Goal: Transaction & Acquisition: Purchase product/service

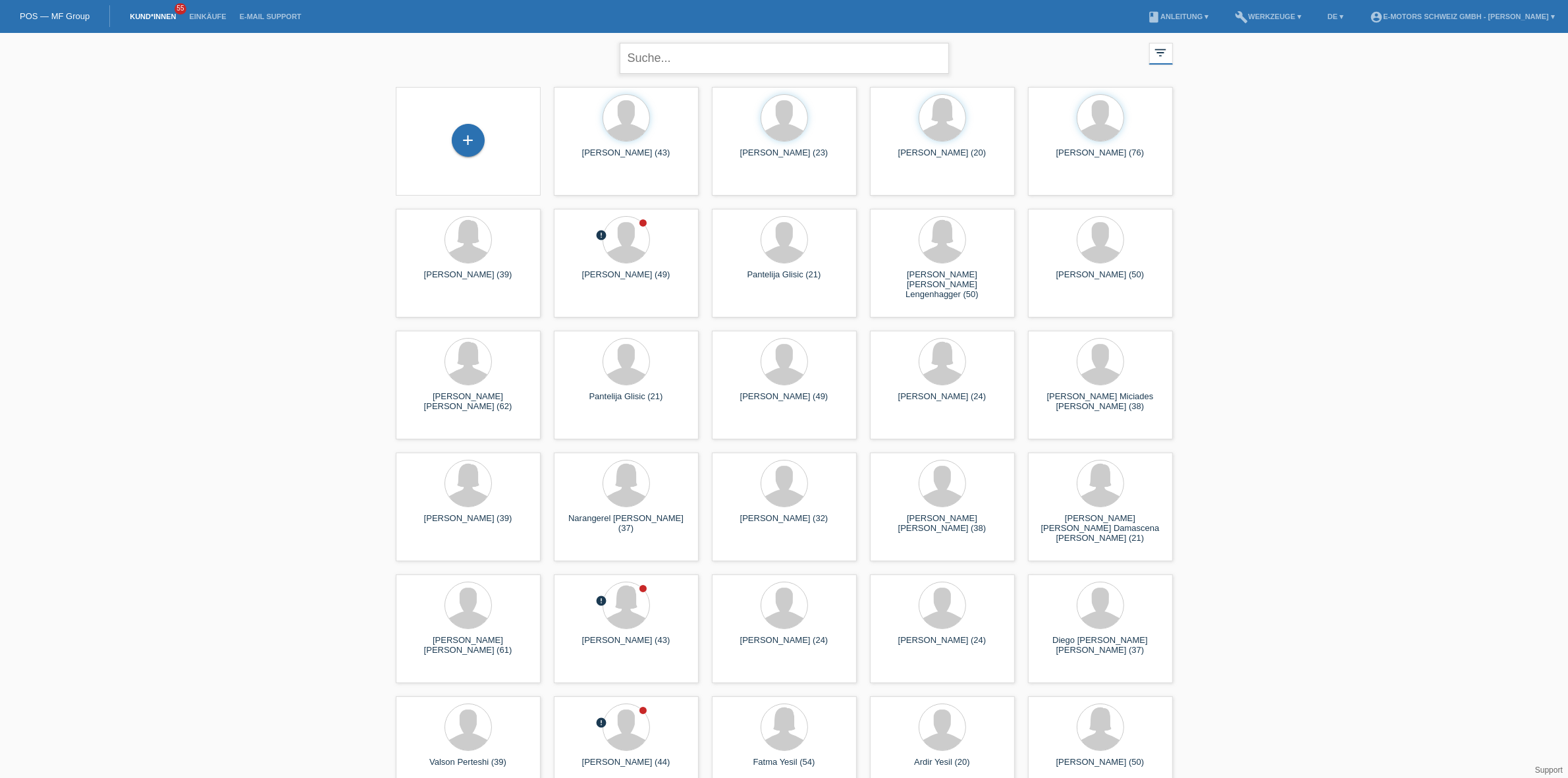
click at [695, 56] on input "text" at bounding box center [784, 58] width 330 height 31
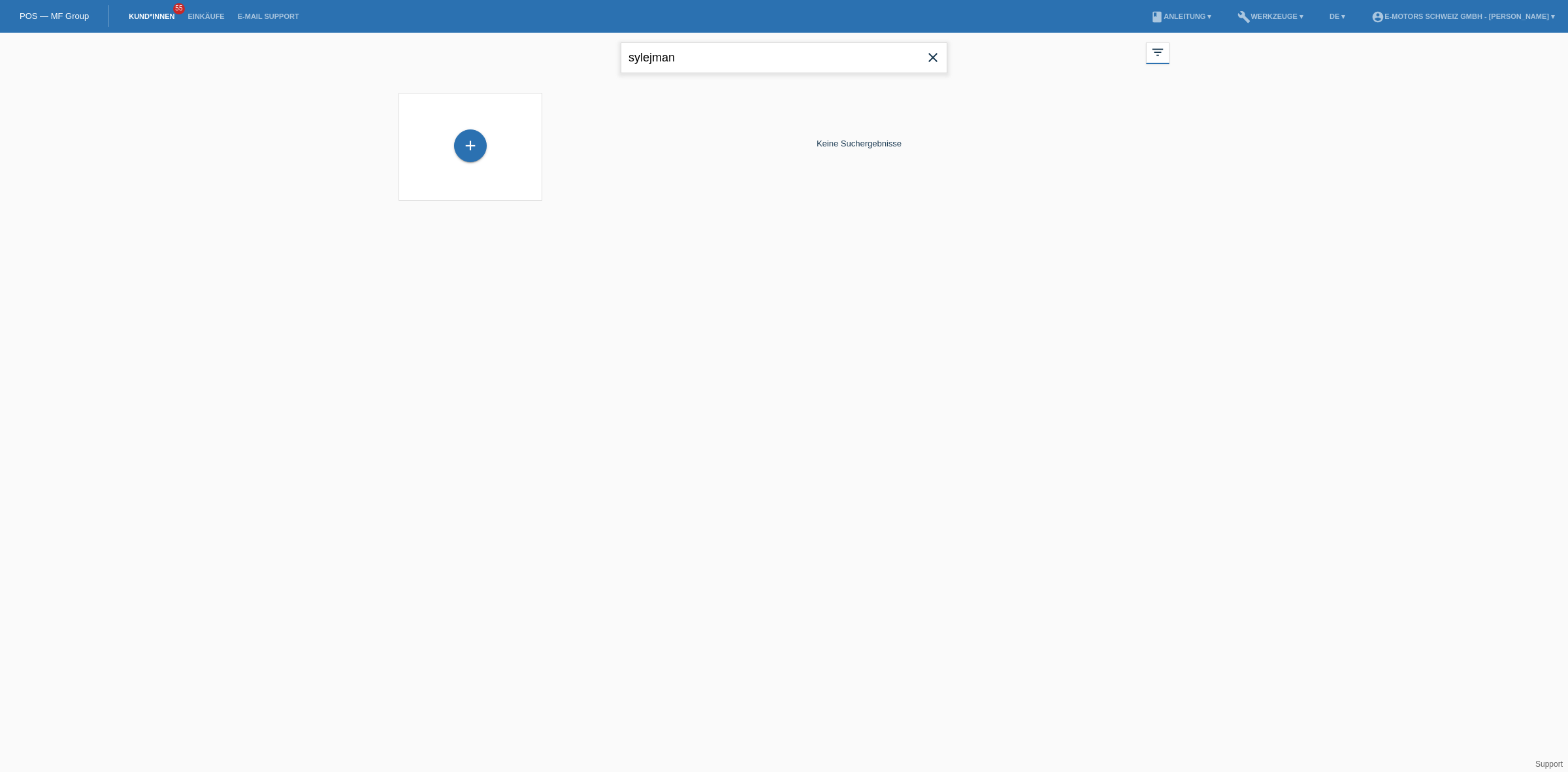
type input "sylejman"
click at [583, 180] on span "Anzeigen" at bounding box center [593, 183] width 35 height 10
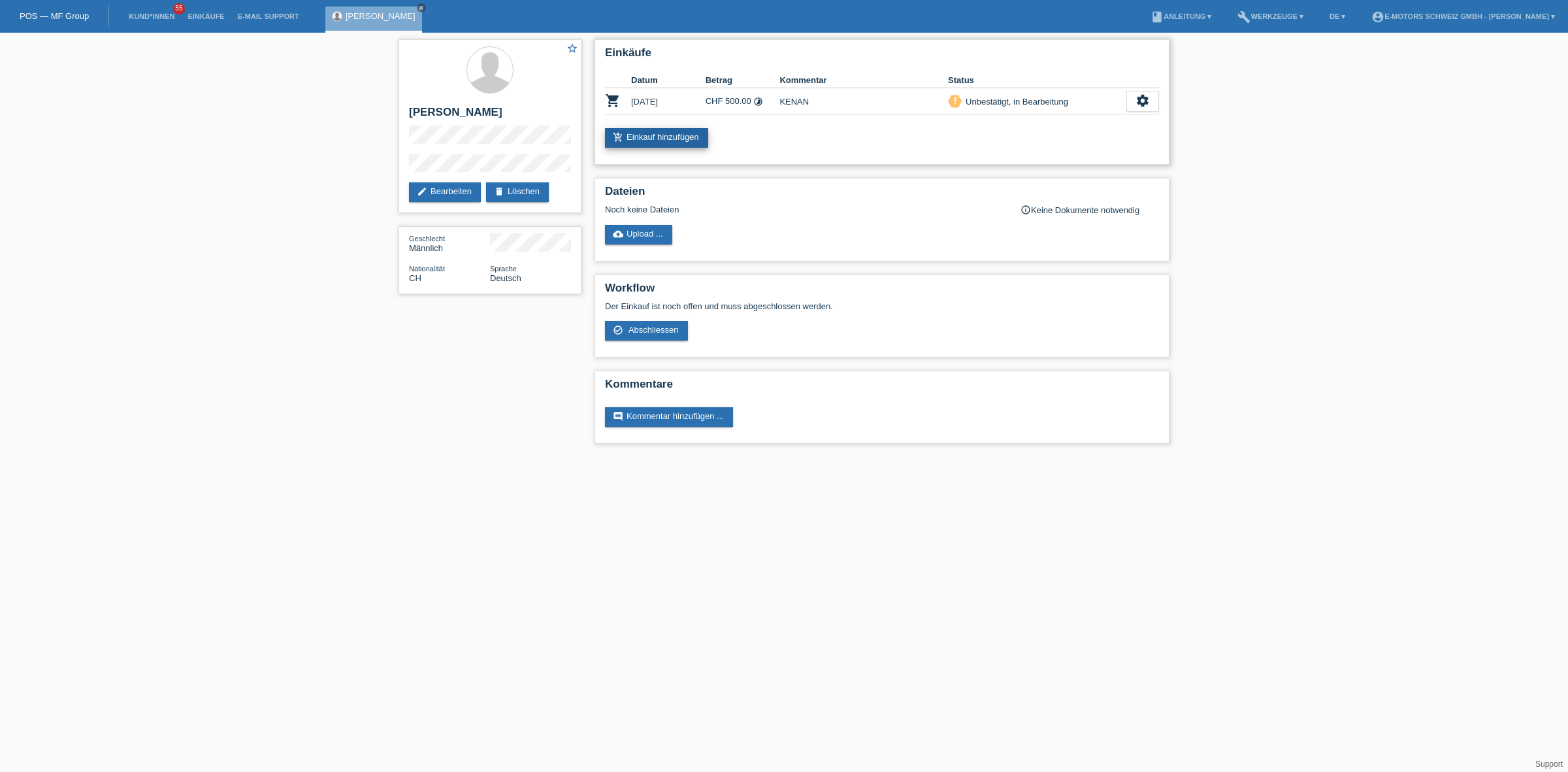
click at [688, 141] on link "add_shopping_cart Einkauf hinzufügen" at bounding box center [657, 137] width 103 height 19
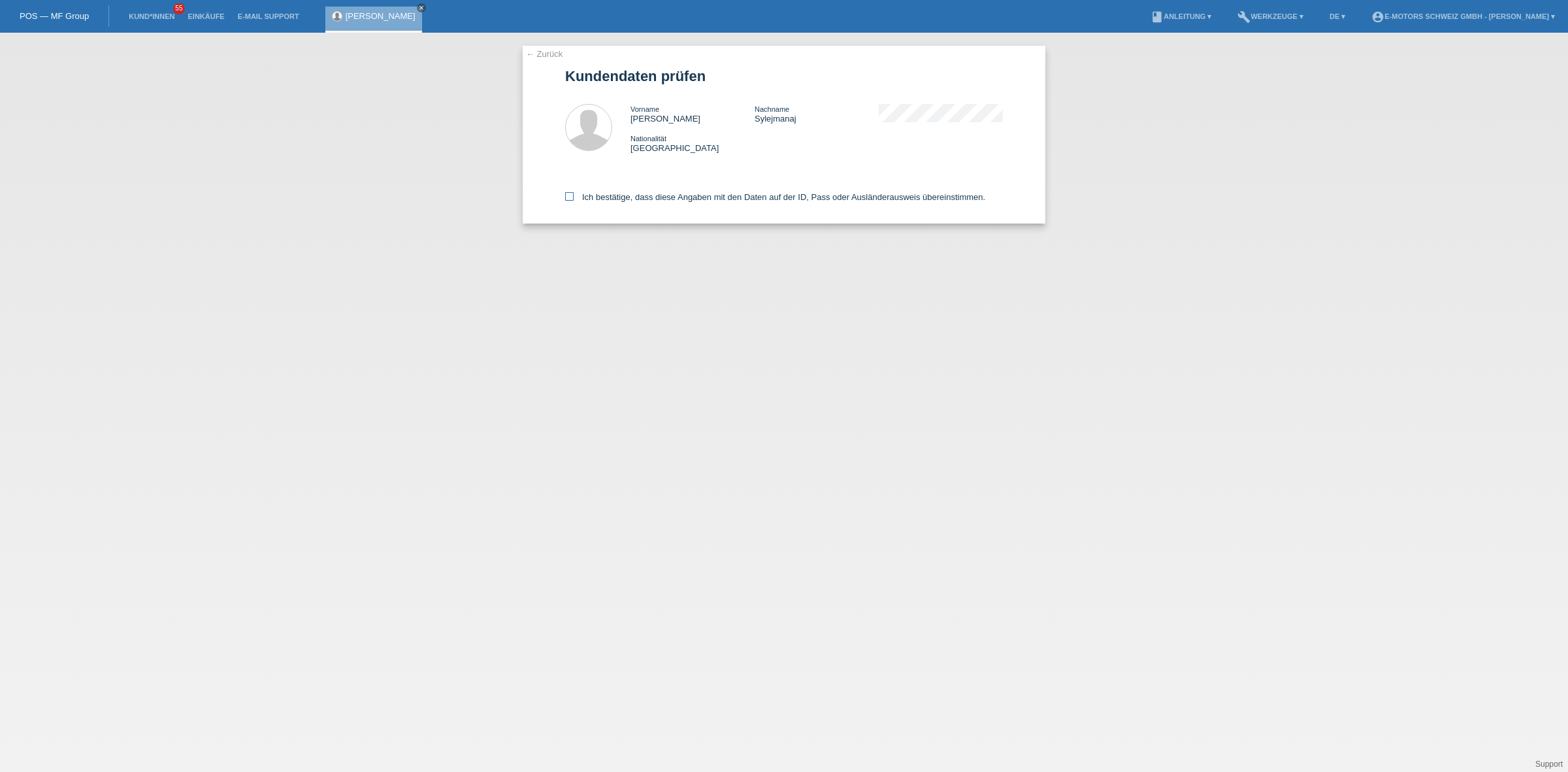
click at [677, 194] on label "Ich bestätige, dass diese Angaben mit den Daten auf der ID, Pass oder Ausländer…" at bounding box center [776, 197] width 420 height 10
click at [573, 194] on input "Ich bestätige, dass diese Angaben mit den Daten auf der ID, Pass oder Ausländer…" at bounding box center [570, 197] width 9 height 9
checkbox input "true"
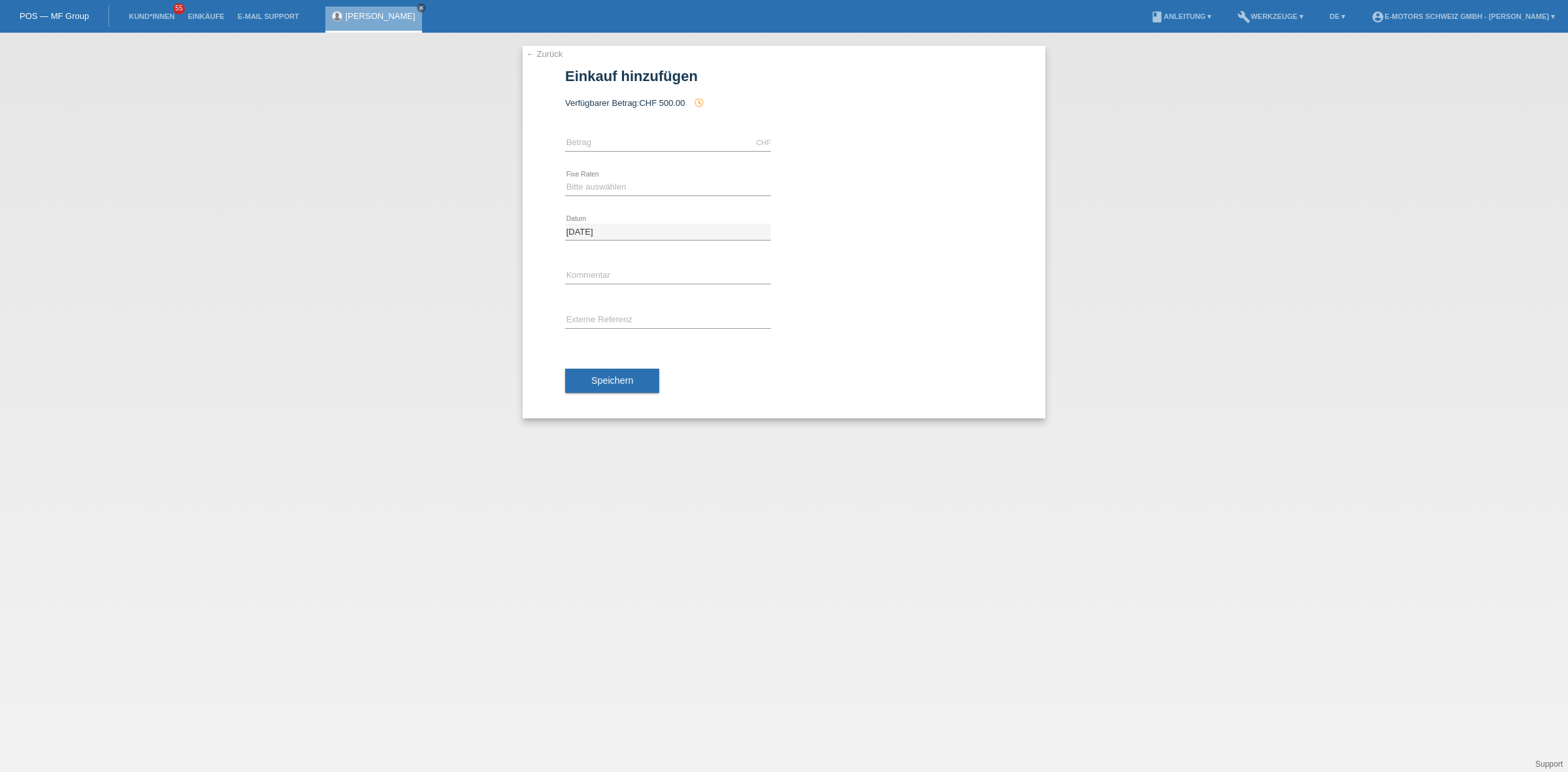
click at [207, 12] on li "Einkäufe" at bounding box center [206, 17] width 50 height 34
click at [205, 13] on link "Einkäufe" at bounding box center [206, 16] width 50 height 8
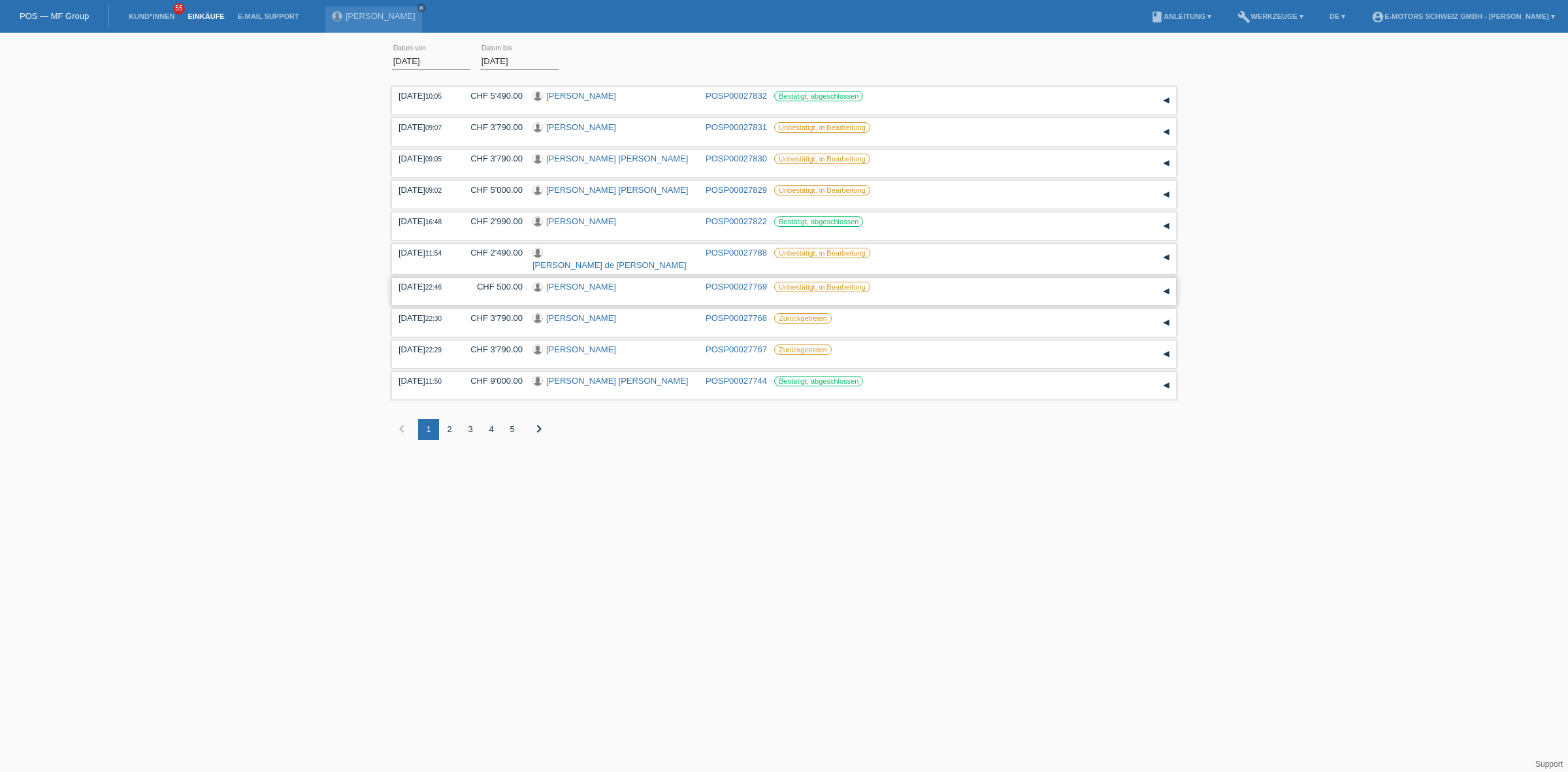
click at [494, 286] on div "CHF 500.00" at bounding box center [492, 286] width 62 height 10
click at [494, 287] on div "CHF 500.00" at bounding box center [492, 286] width 62 height 10
click at [446, 428] on div "2" at bounding box center [449, 430] width 21 height 21
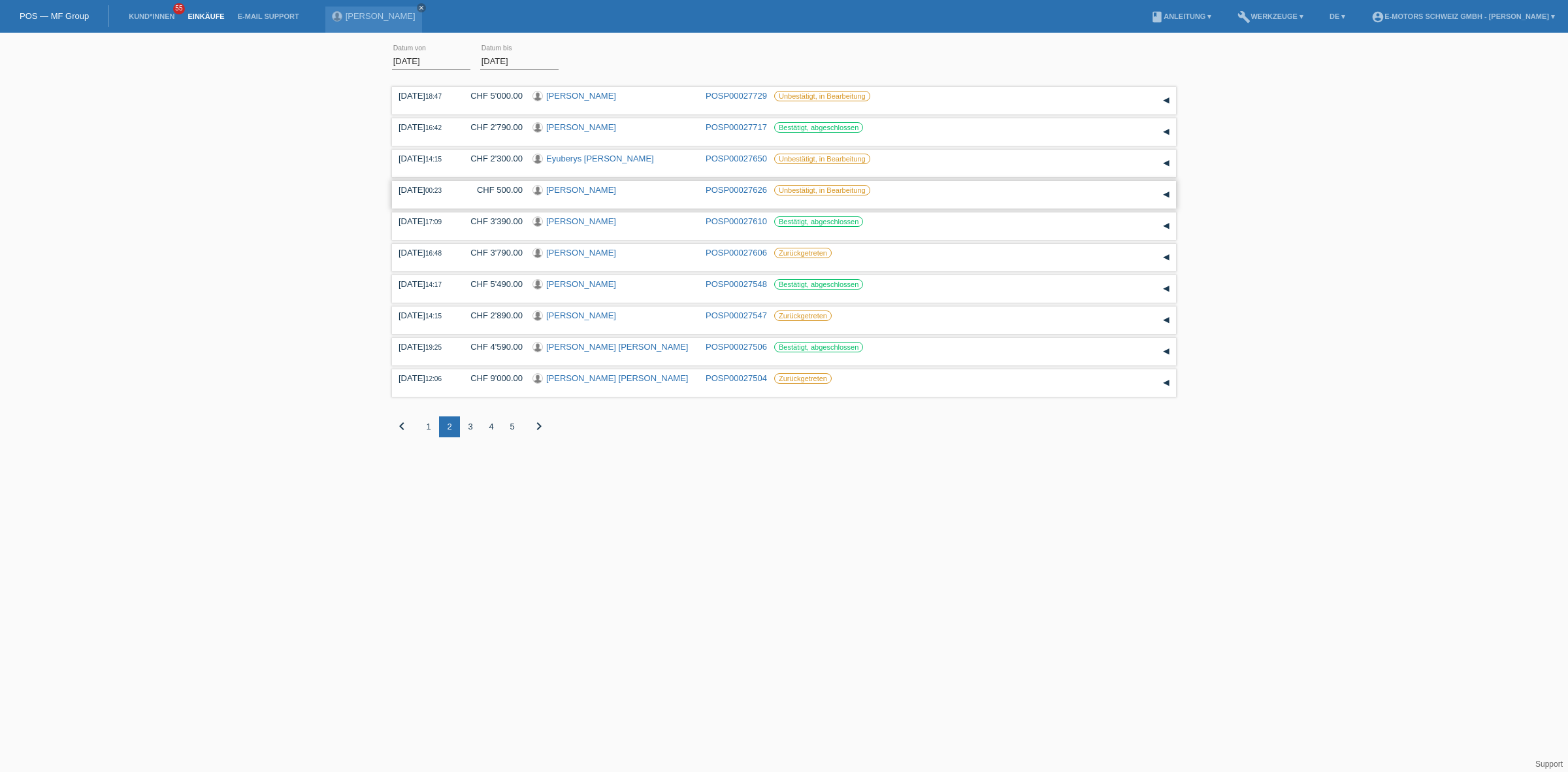
click at [573, 188] on link "Bruno Bodenmann" at bounding box center [581, 190] width 70 height 10
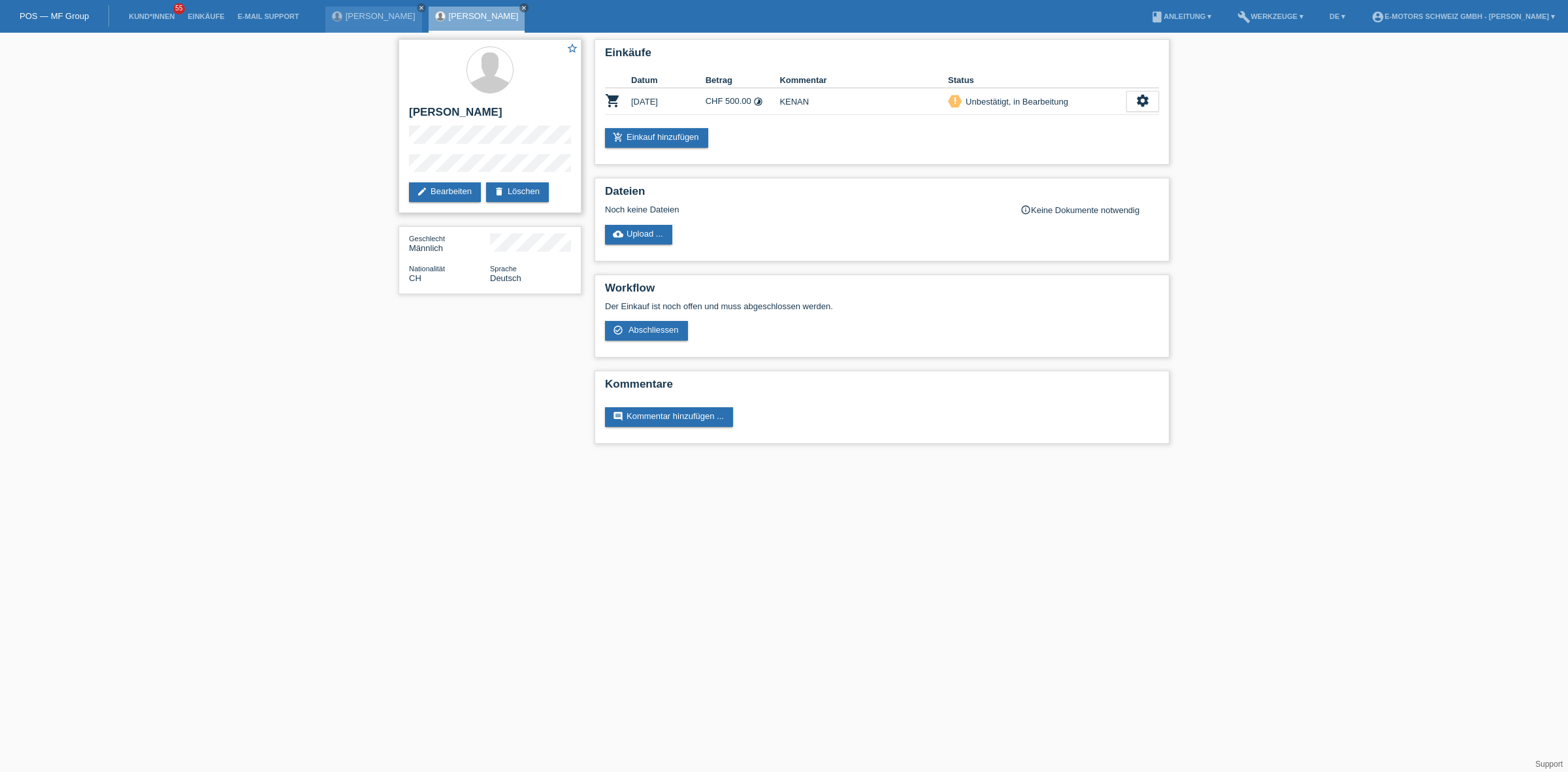
click at [409, 158] on div "star_border Bruno Bodenmann edit Bearbeiten delete Löschen" at bounding box center [490, 126] width 183 height 174
click at [201, 15] on link "Einkäufe" at bounding box center [206, 16] width 50 height 8
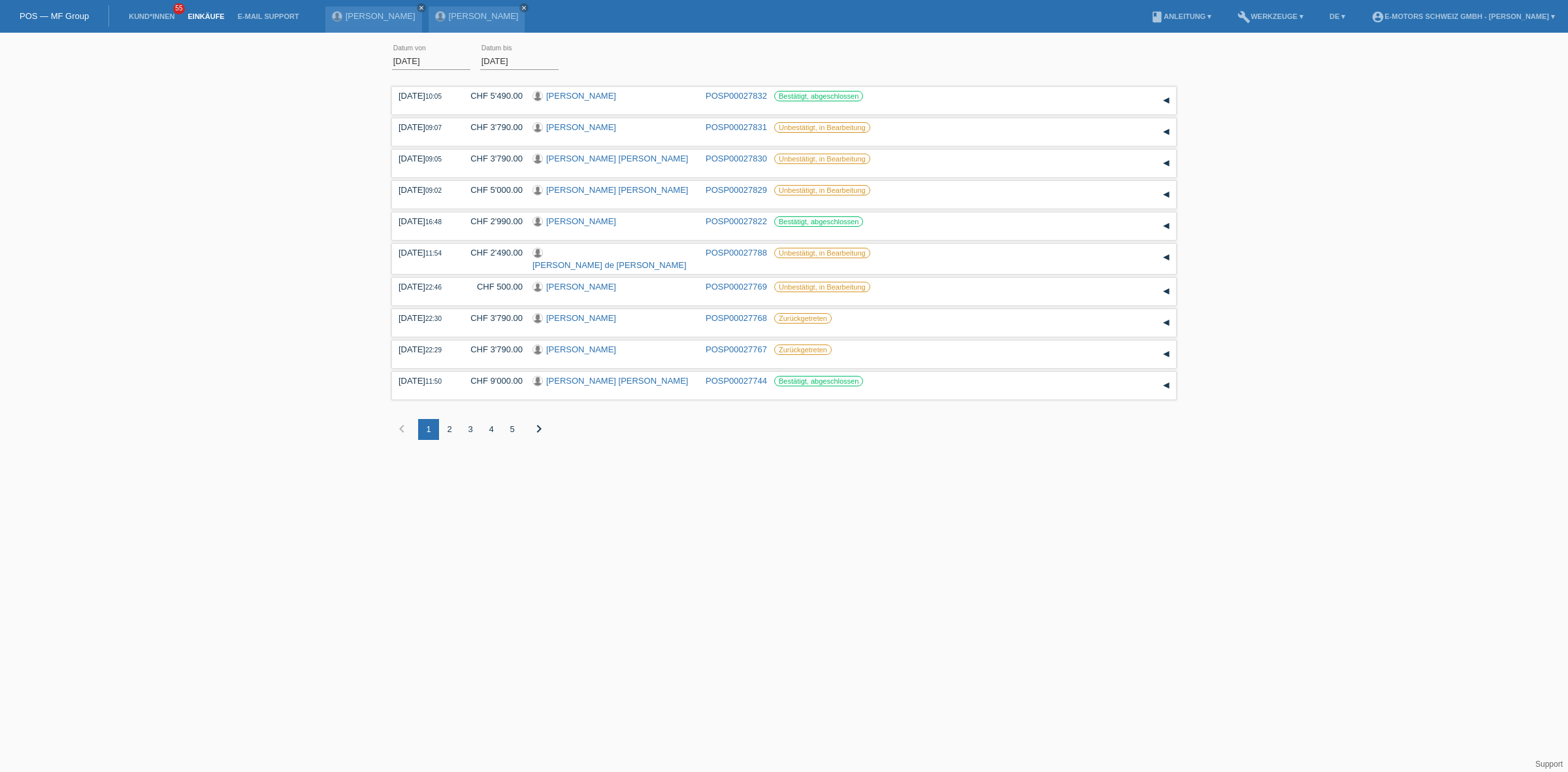
click at [446, 423] on div "2" at bounding box center [449, 430] width 21 height 21
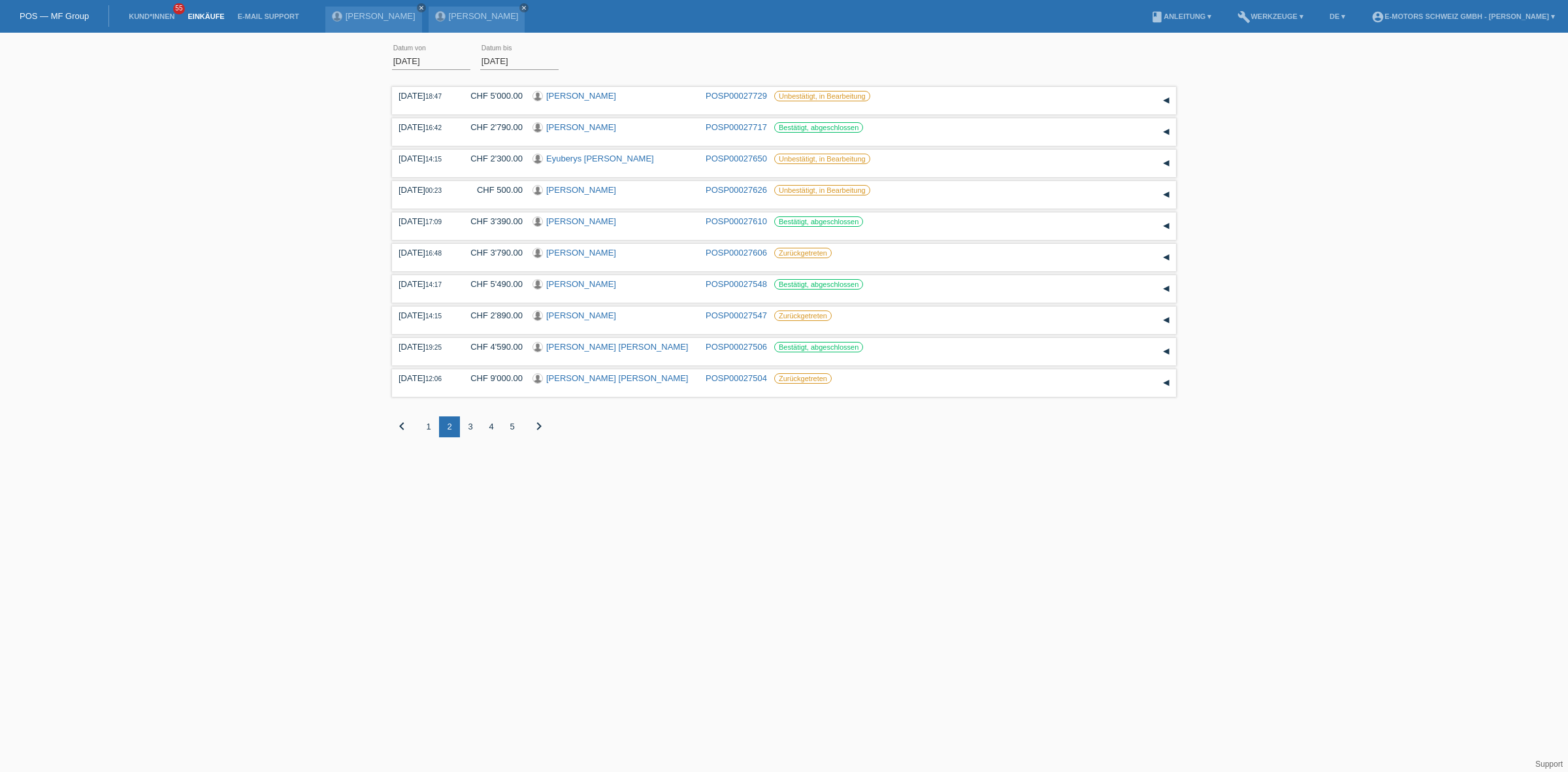
click at [469, 429] on div "3" at bounding box center [471, 427] width 21 height 21
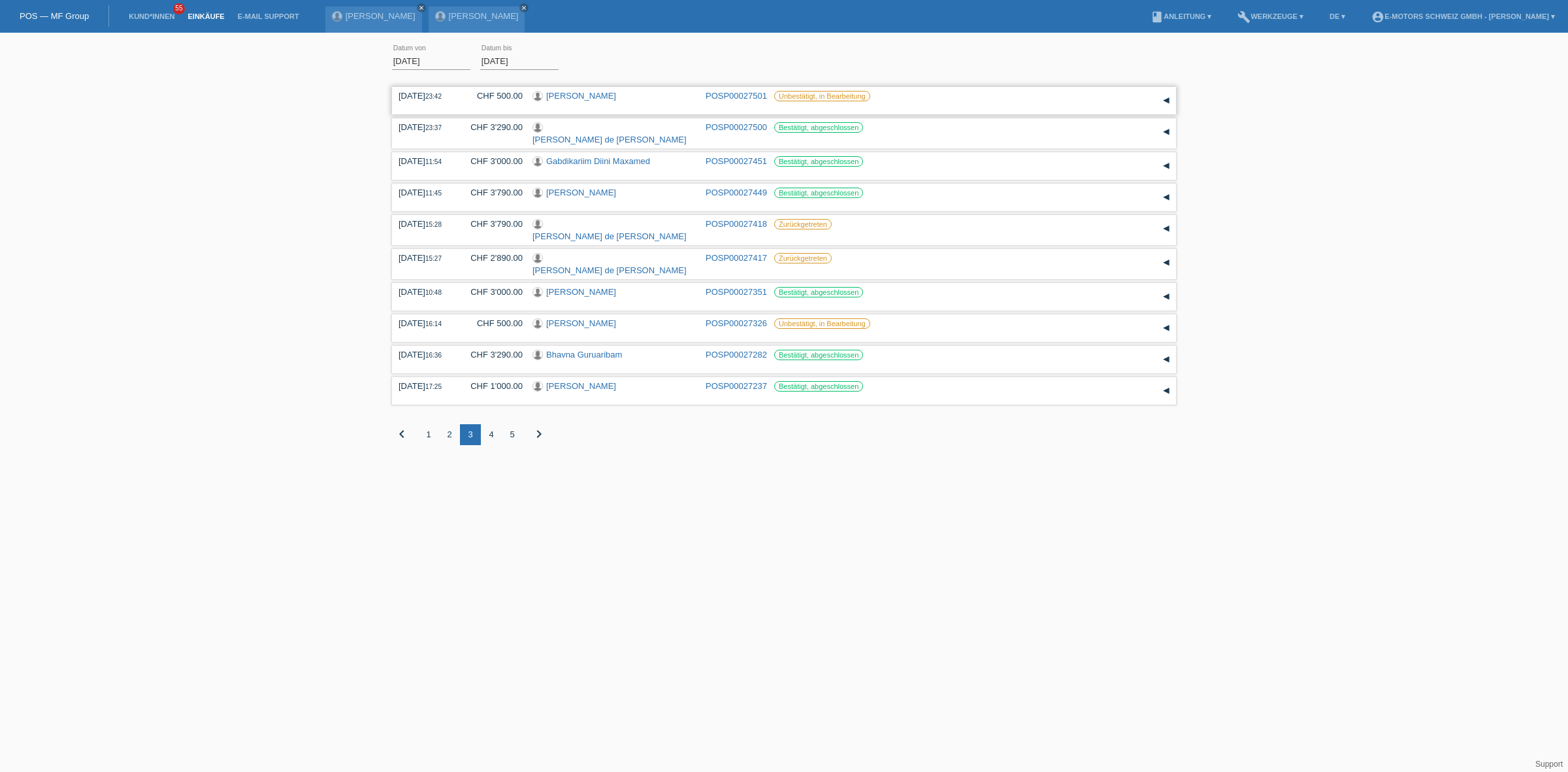
click at [578, 93] on link "Samuel Santos Cerqueira" at bounding box center [581, 95] width 70 height 10
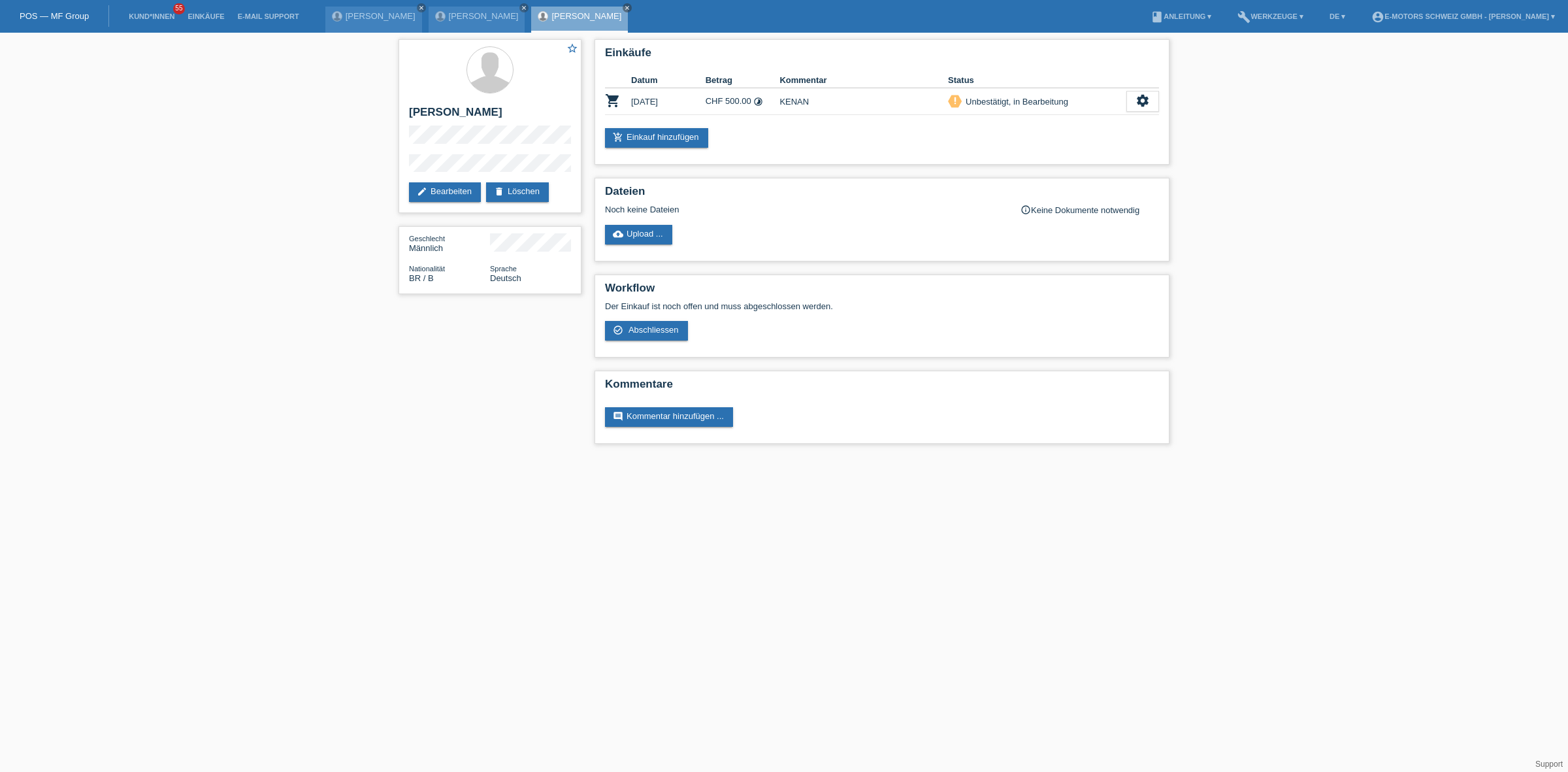
click at [374, 154] on div "star_border [PERSON_NAME] edit Bearbeiten delete Löschen Geschlecht Männlich Na…" at bounding box center [784, 245] width 1568 height 424
click at [207, 16] on link "Einkäufe" at bounding box center [206, 16] width 50 height 8
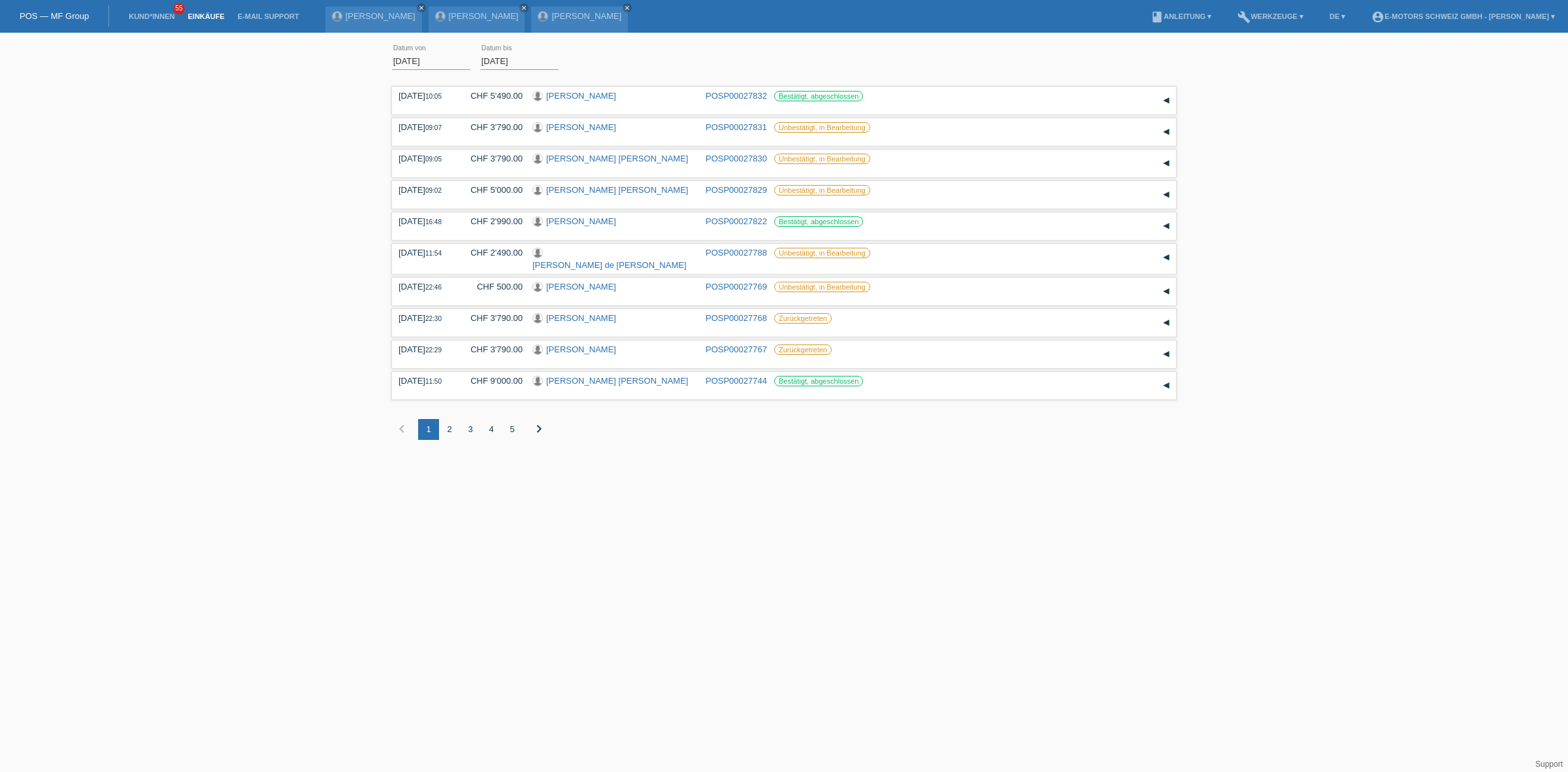
click at [449, 419] on div "2" at bounding box center [449, 430] width 21 height 21
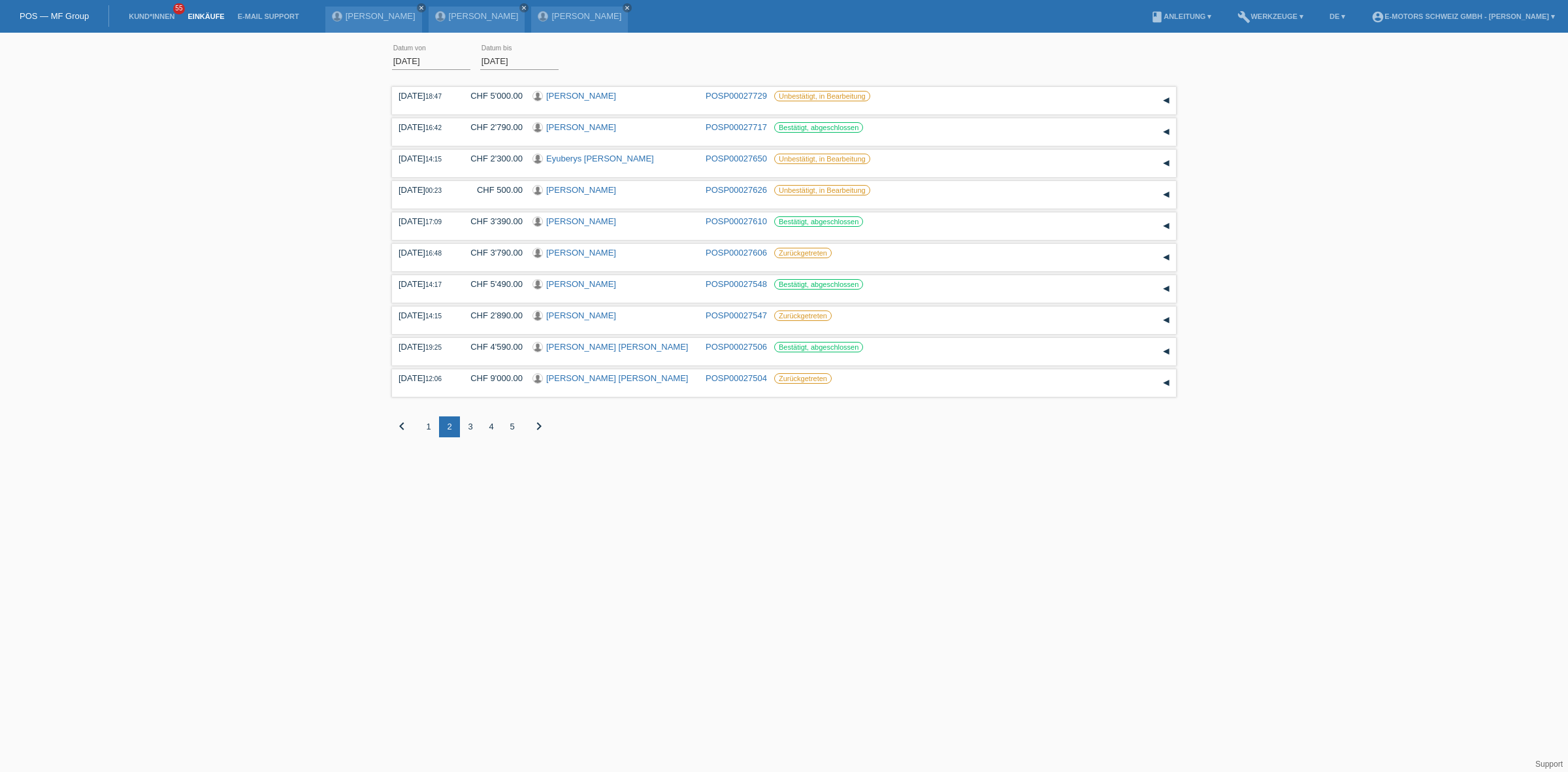
click at [473, 425] on div "3" at bounding box center [471, 427] width 21 height 21
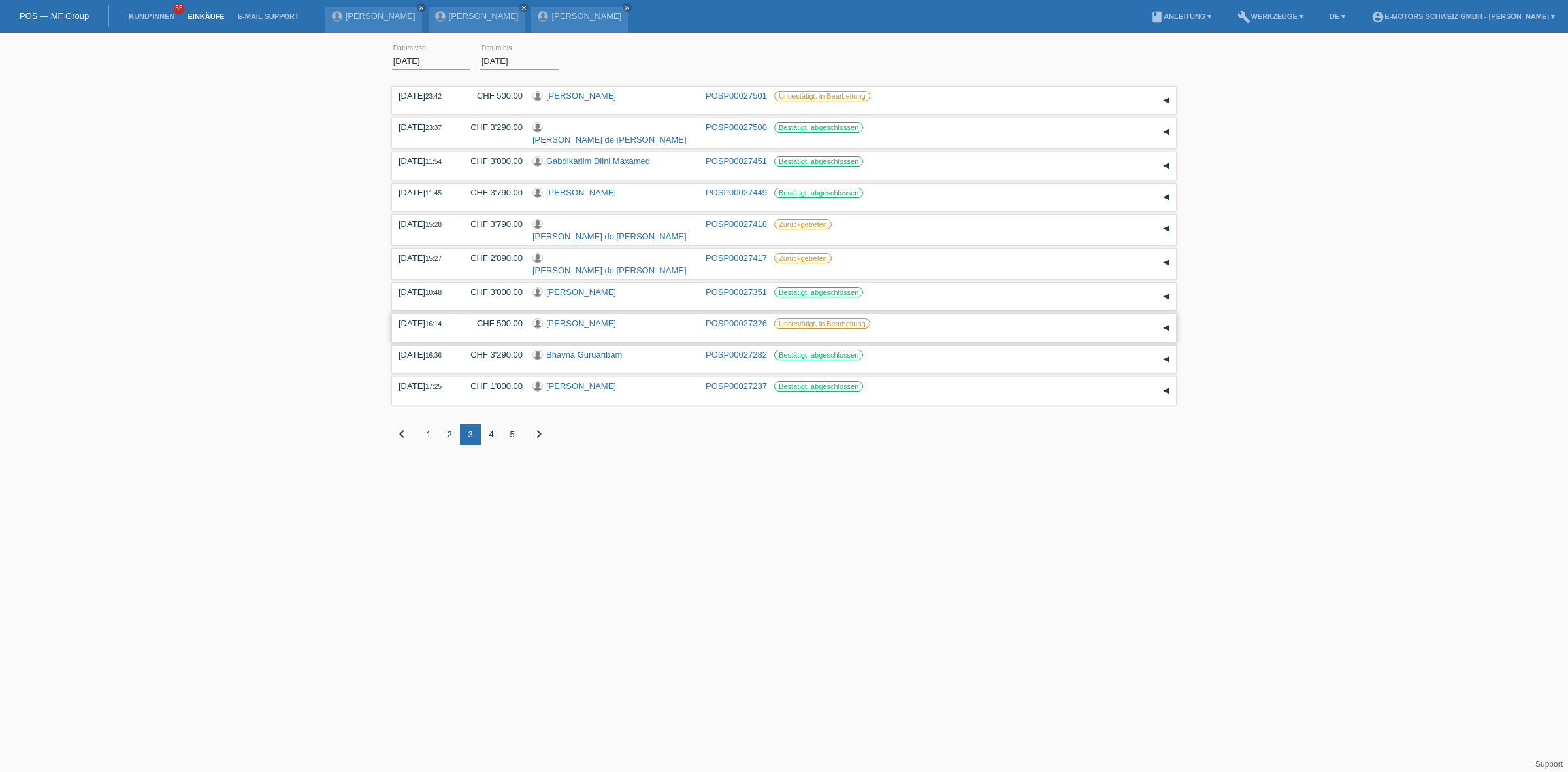
click at [573, 318] on link "Alessandro Silvano Rosa" at bounding box center [581, 323] width 70 height 10
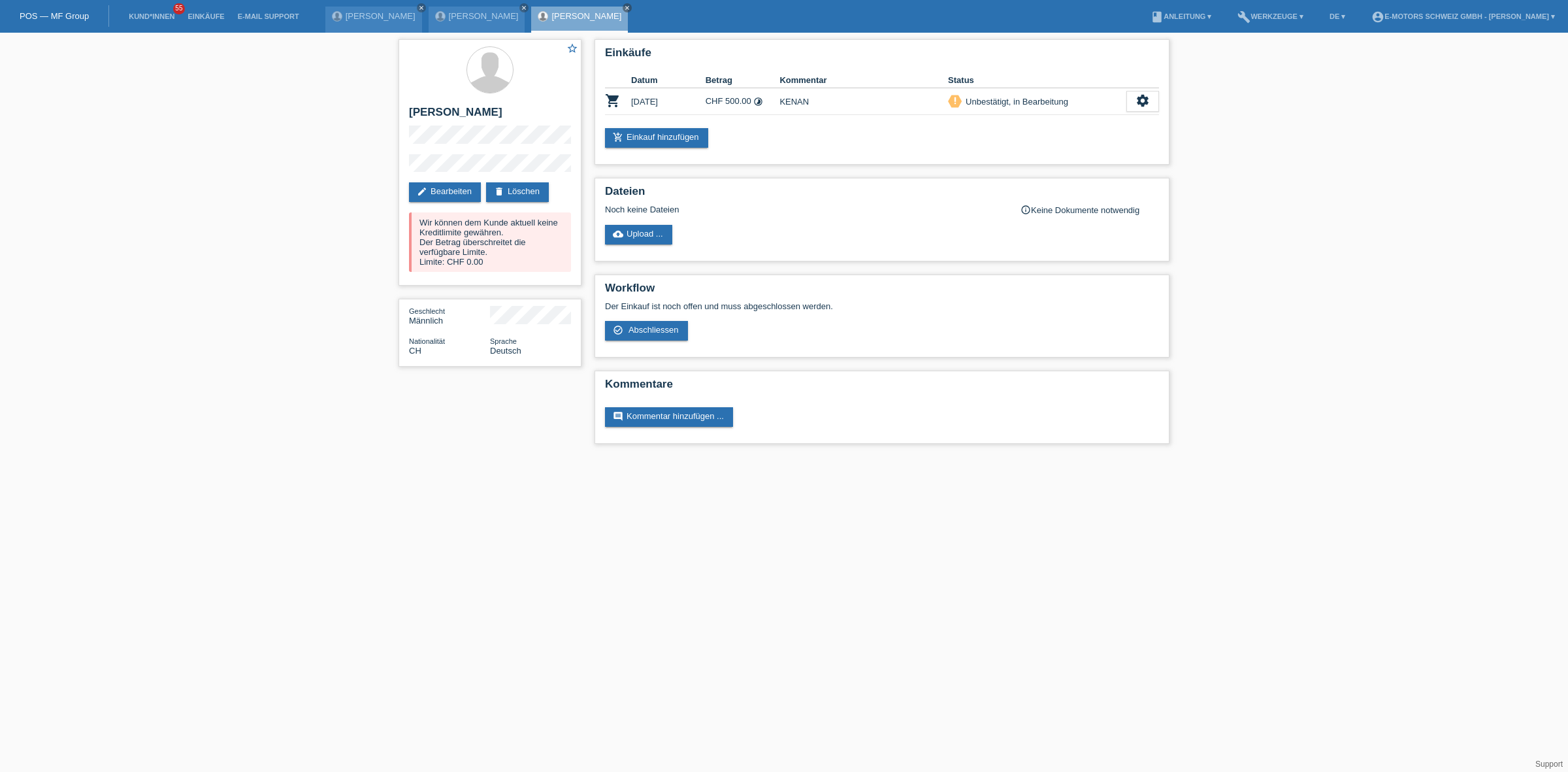
click at [383, 151] on div "star_border [PERSON_NAME] edit Bearbeiten delete Löschen Wir können dem Kunde a…" at bounding box center [784, 245] width 1568 height 424
click at [206, 12] on link "Einkäufe" at bounding box center [206, 16] width 50 height 8
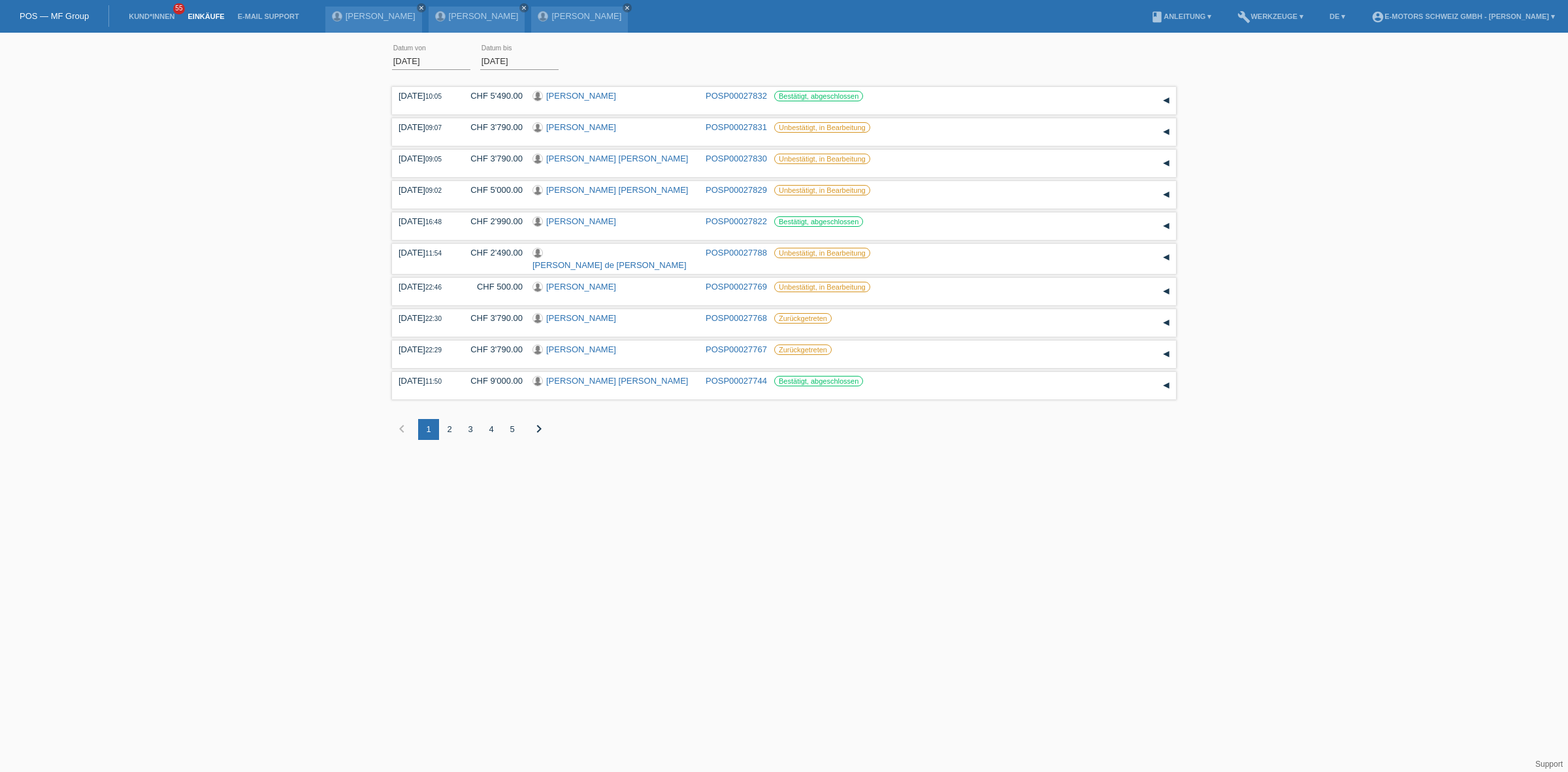
click at [494, 429] on div "4" at bounding box center [492, 430] width 21 height 21
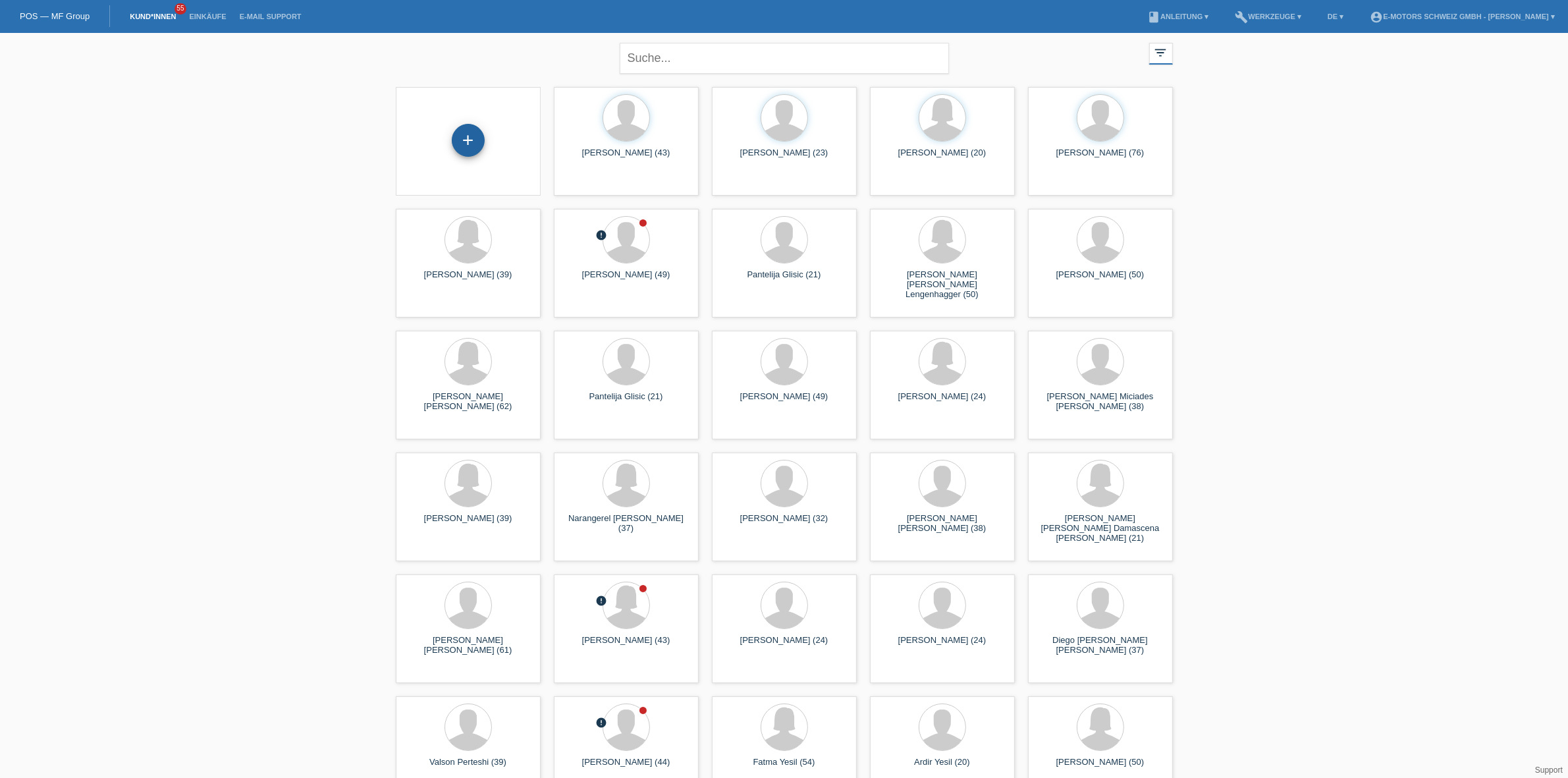
click at [467, 139] on div "+" at bounding box center [468, 140] width 33 height 33
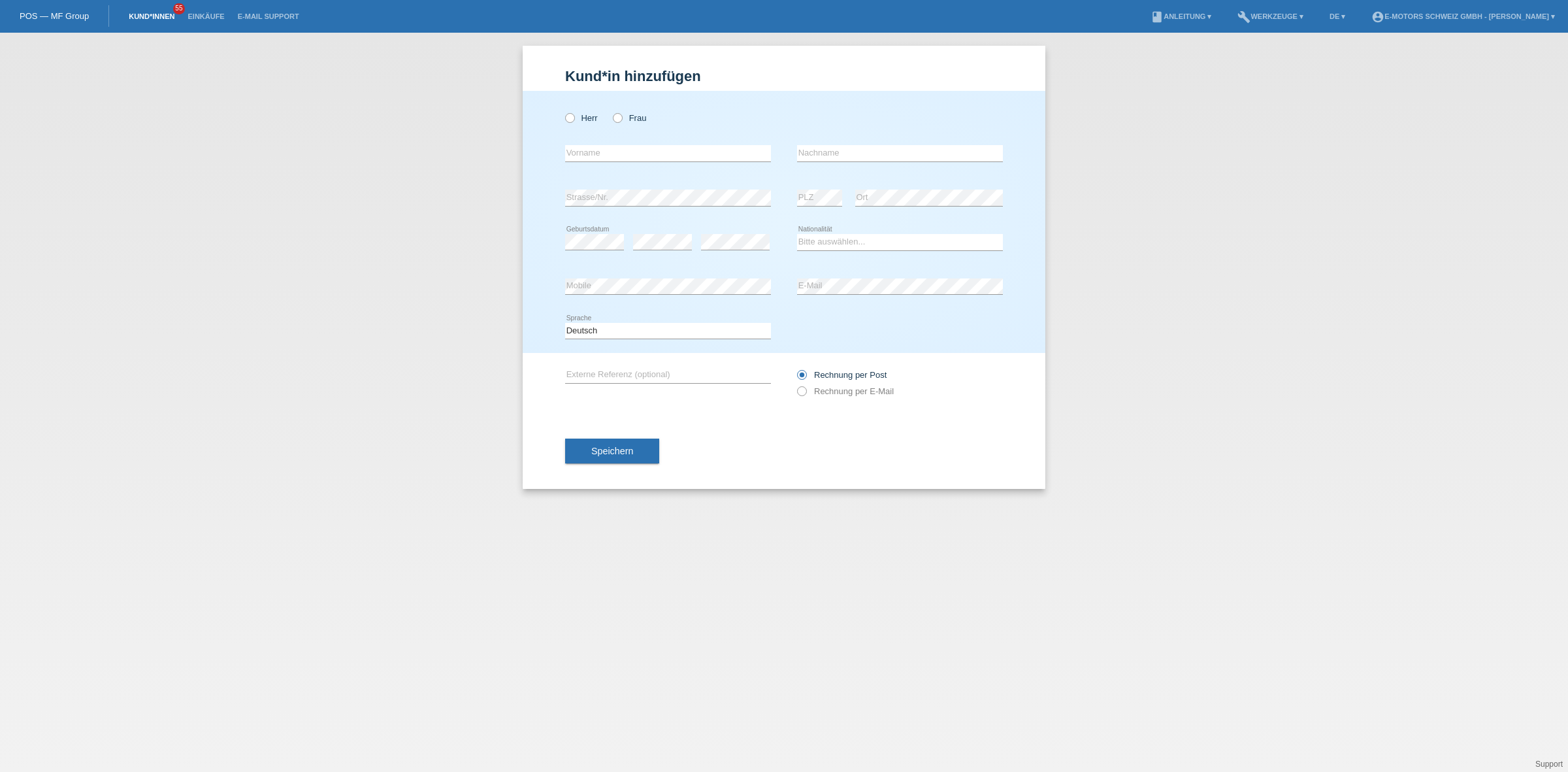
click at [145, 18] on link "Kund*innen" at bounding box center [152, 16] width 59 height 8
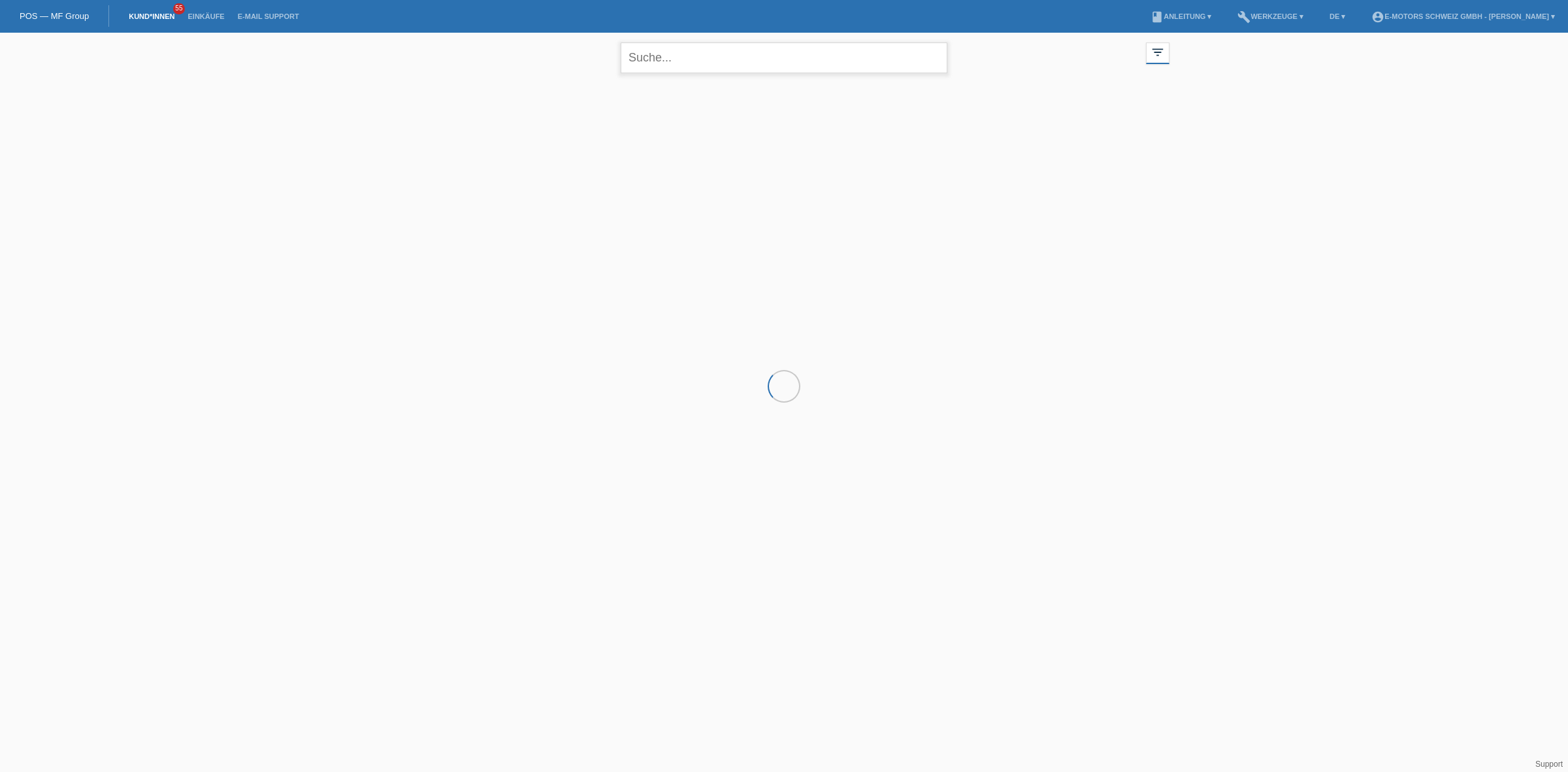
click at [706, 60] on input "text" at bounding box center [784, 58] width 327 height 31
paste input "Ghaleb"
type input "Ghaleb"
click at [934, 53] on icon "close" at bounding box center [933, 58] width 16 height 16
click at [373, 142] on div "close filter_list view_module Alle Kund*innen anzeigen star Markierte [PERSON_N…" at bounding box center [784, 121] width 1568 height 178
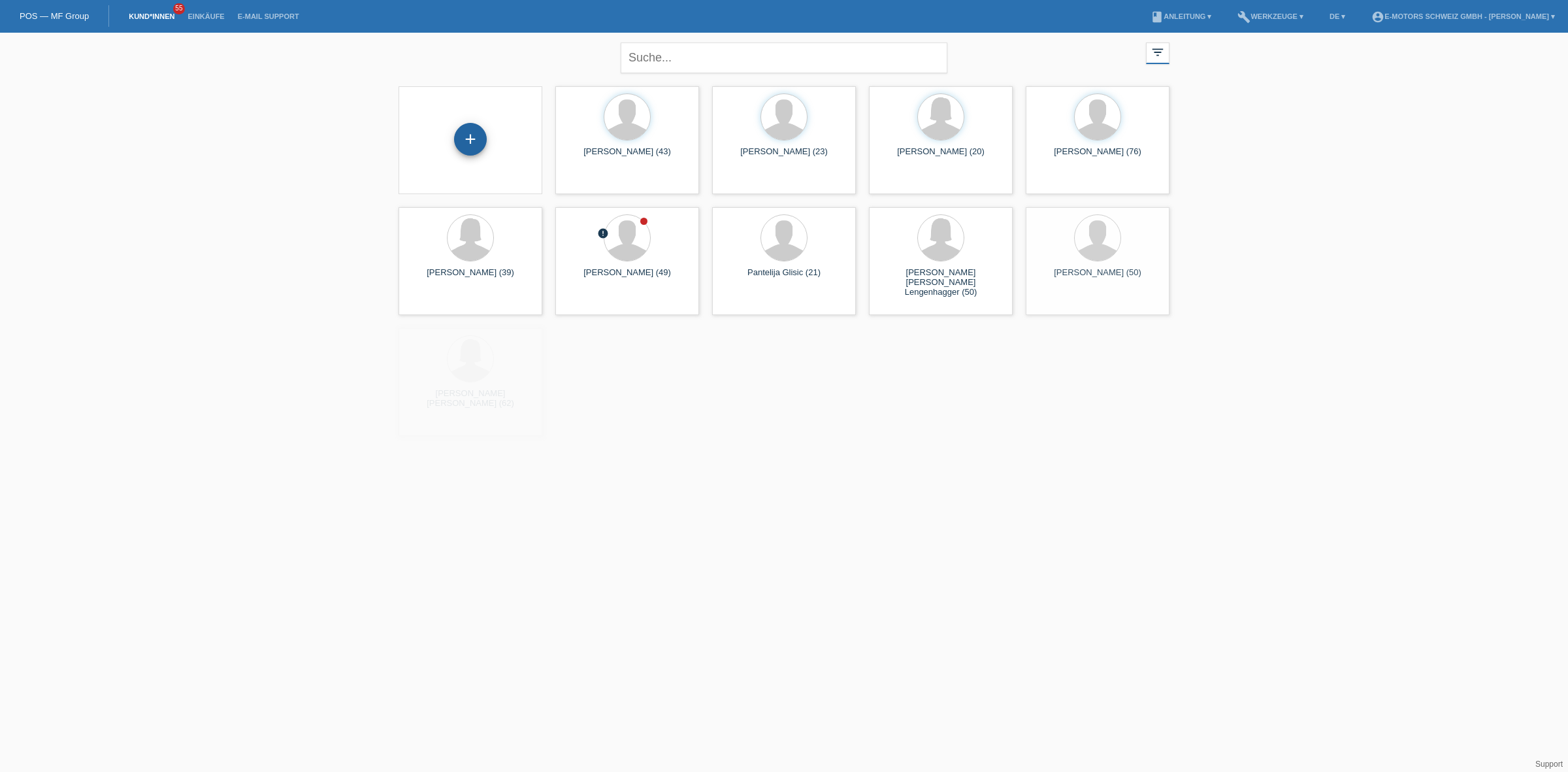
click at [472, 139] on div "+" at bounding box center [470, 139] width 33 height 33
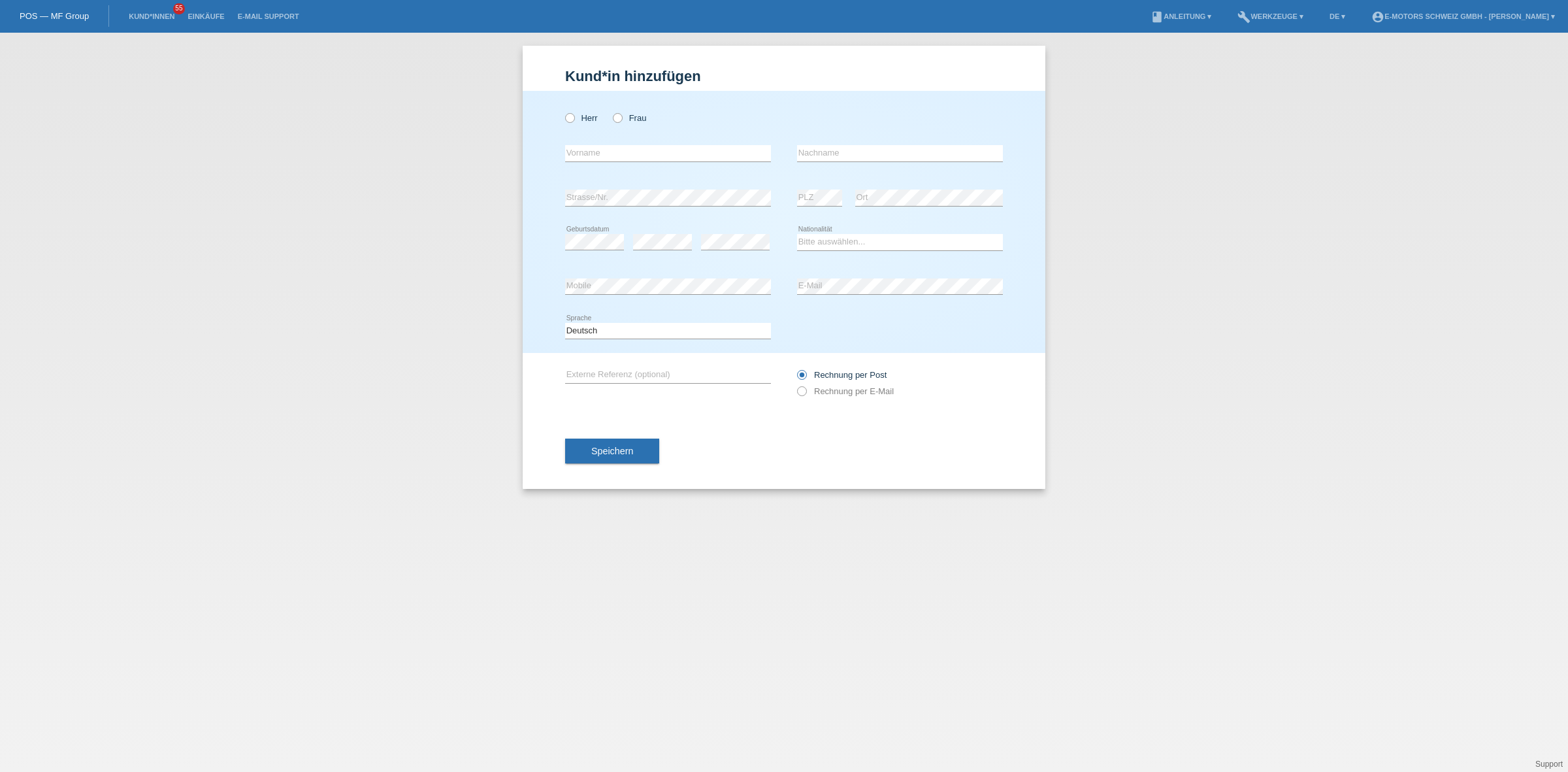
click at [563, 119] on div "Herr Frau error Vorname error" at bounding box center [784, 222] width 523 height 262
click at [564, 121] on div "Herr Frau error Vorname error" at bounding box center [784, 222] width 523 height 262
click at [563, 111] on icon at bounding box center [563, 111] width 0 height 0
click at [572, 116] on input "Herr" at bounding box center [570, 118] width 9 height 9
radio input "true"
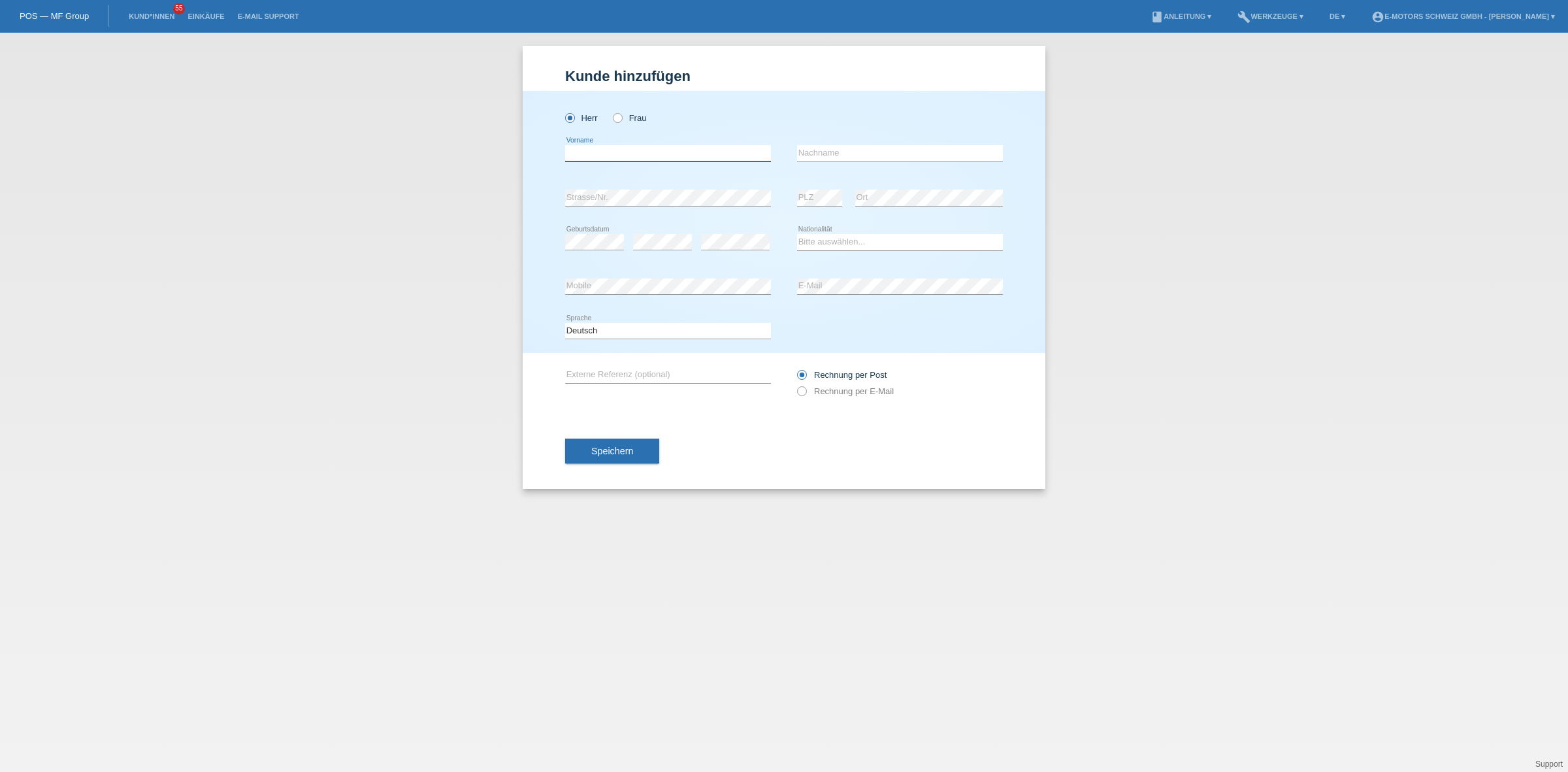
click at [593, 152] on input "text" at bounding box center [668, 153] width 206 height 16
paste input "[PERSON_NAME]"
type input "[PERSON_NAME]"
click at [880, 153] on input "text" at bounding box center [900, 153] width 206 height 16
paste input "Ghaleb"
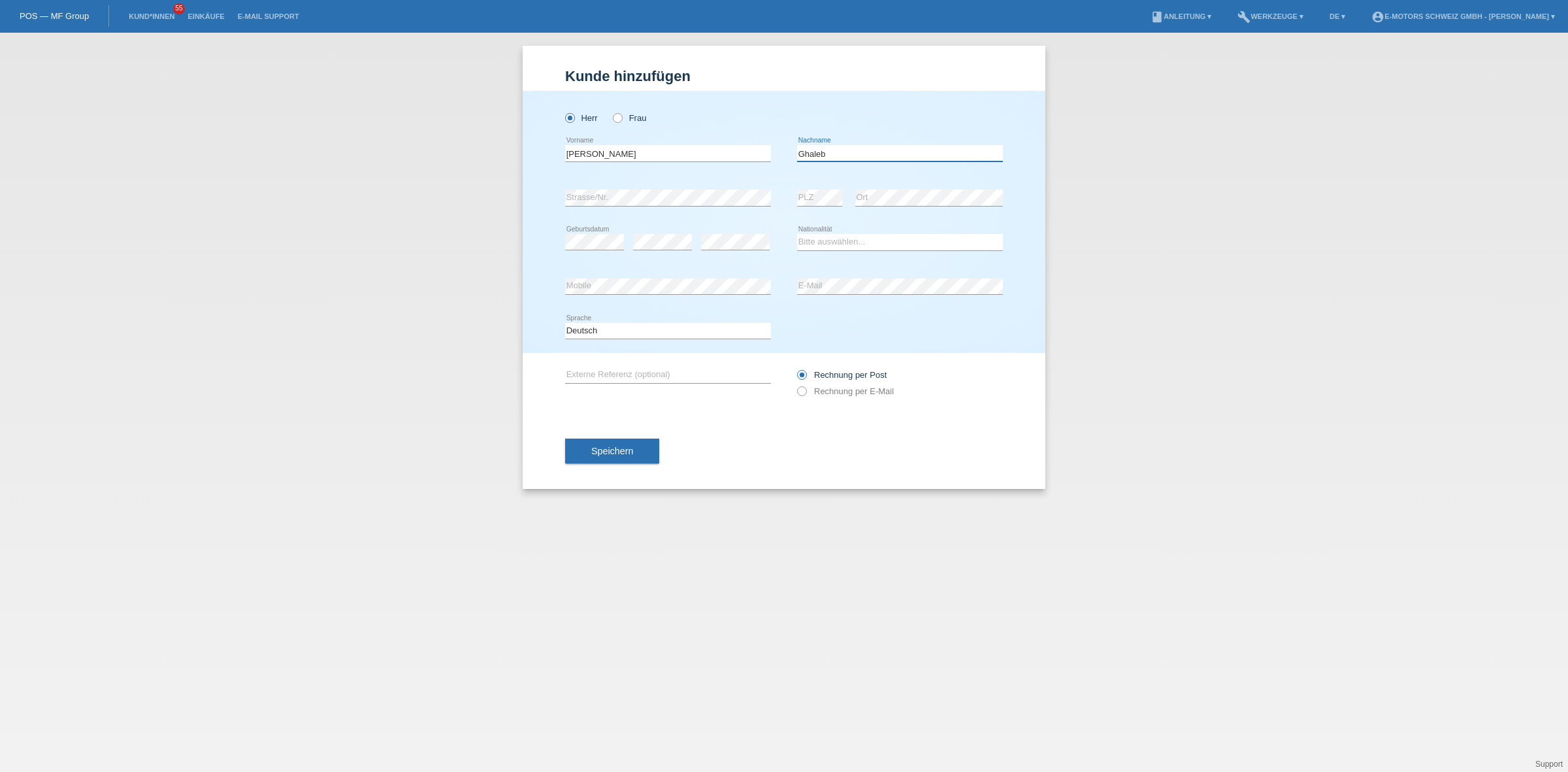
type input "Ghaleb"
click at [753, 285] on div "error Mobile error E-Mail" at bounding box center [784, 287] width 438 height 44
click at [644, 186] on div "error Strasse/Nr." at bounding box center [668, 198] width 206 height 44
click at [864, 245] on select "Bitte auswählen... Schweiz Deutschland Liechtenstein Österreich ------------ Af…" at bounding box center [900, 242] width 206 height 16
select select "SY"
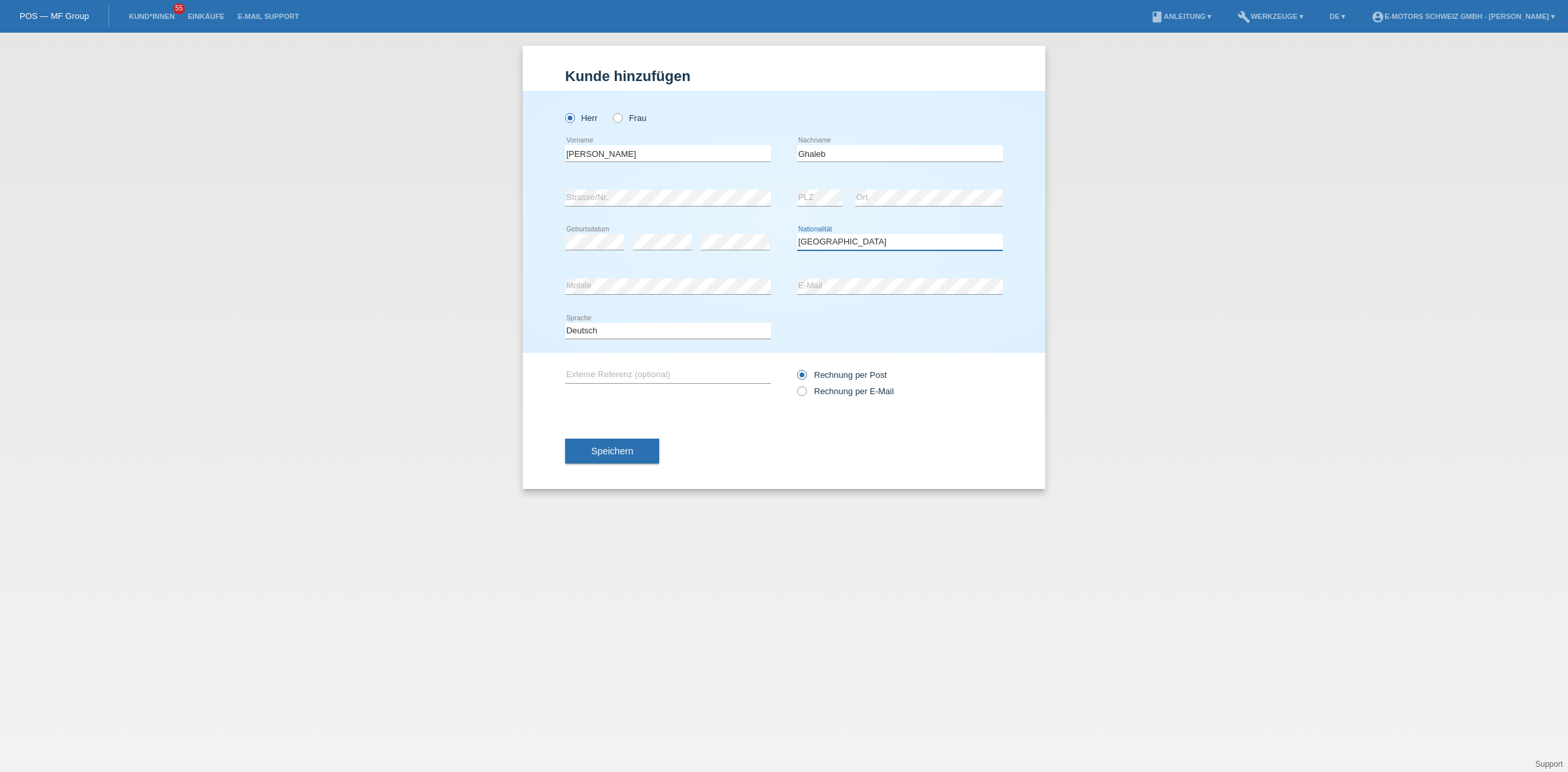
click at [797, 234] on select "Bitte auswählen... Schweiz Deutschland Liechtenstein Österreich ------------ Af…" at bounding box center [900, 242] width 206 height 16
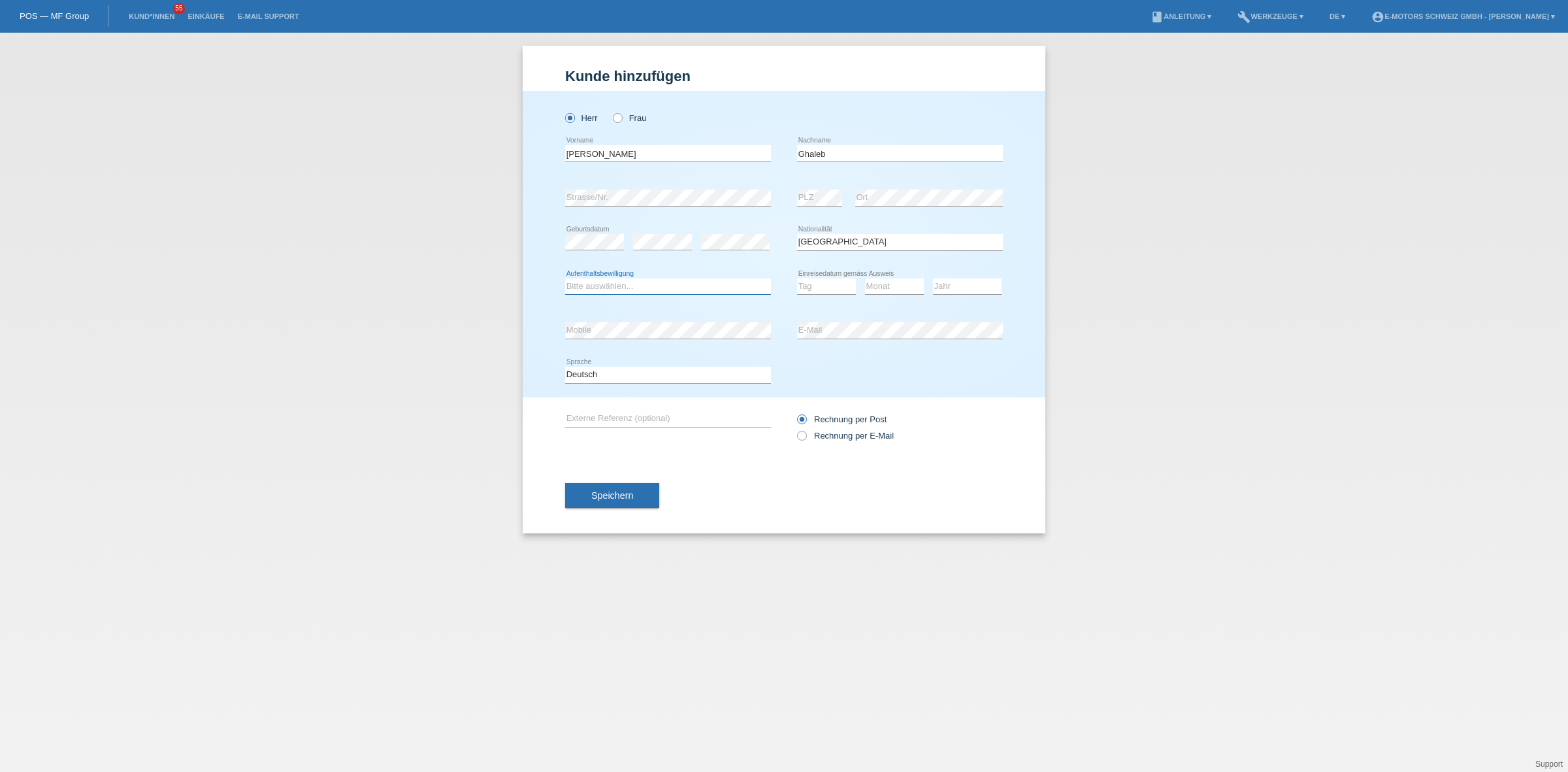
click at [615, 285] on select "Bitte auswählen... C B B - Flüchtlingsstatus Andere" at bounding box center [668, 286] width 206 height 16
select select "B"
click at [566, 278] on select "Bitte auswählen... C B B - Flüchtlingsstatus Andere" at bounding box center [668, 286] width 206 height 16
click at [723, 229] on div "error" at bounding box center [735, 242] width 68 height 44
click at [817, 278] on select "Tag 01 02 03 04 05 06 07 08 09 10 11" at bounding box center [826, 286] width 59 height 16
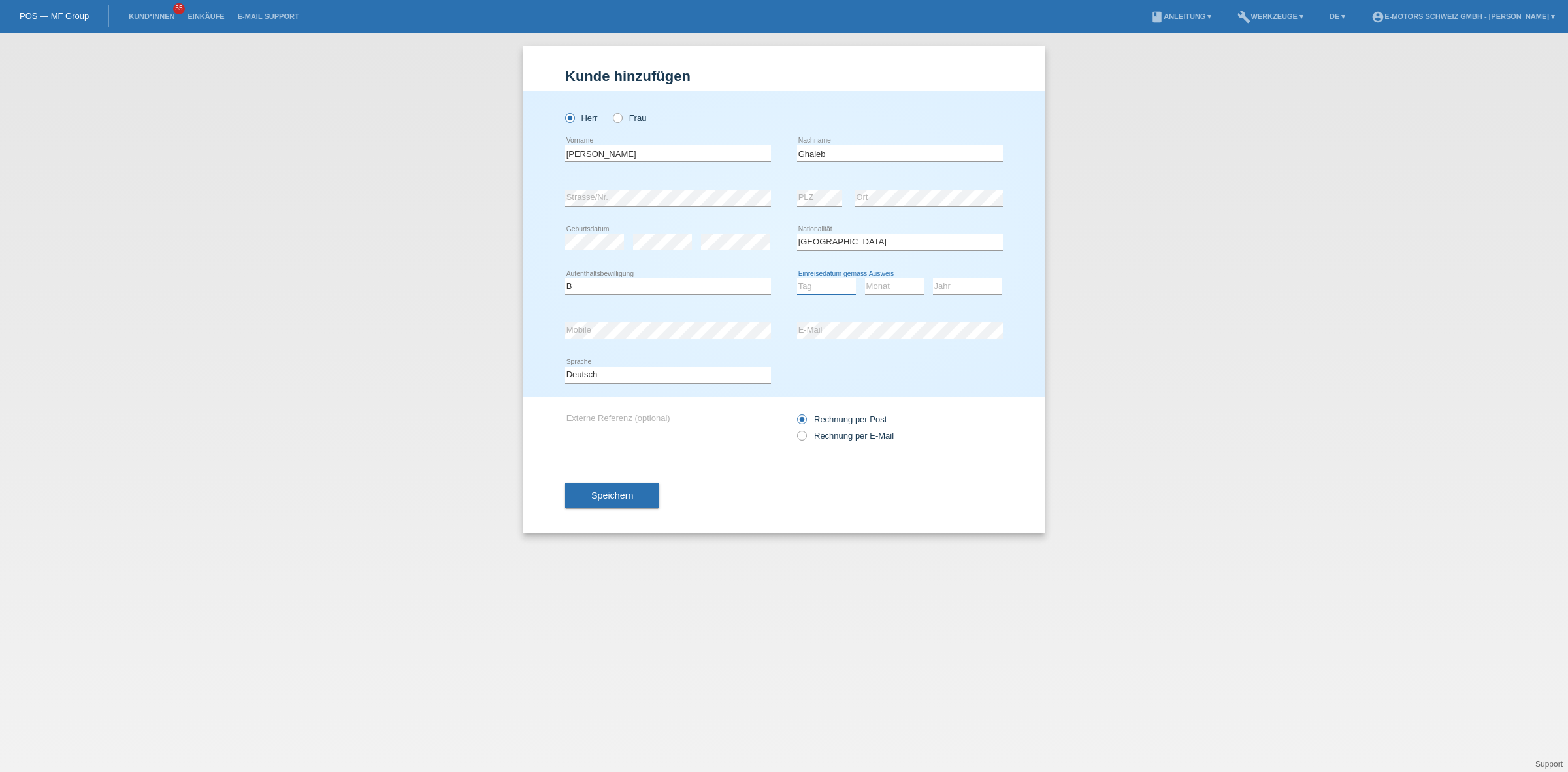
select select "14"
click at [797, 278] on select "Tag 01 02 03 04 05 06 07 08 09 10 11" at bounding box center [826, 286] width 59 height 16
click at [884, 279] on select "Monat 01 02 03 04 05 06 07 08 09 10 11" at bounding box center [894, 286] width 59 height 16
select select "10"
click at [865, 278] on select "Monat 01 02 03 04 05 06 07 08 09 10 11" at bounding box center [894, 286] width 59 height 16
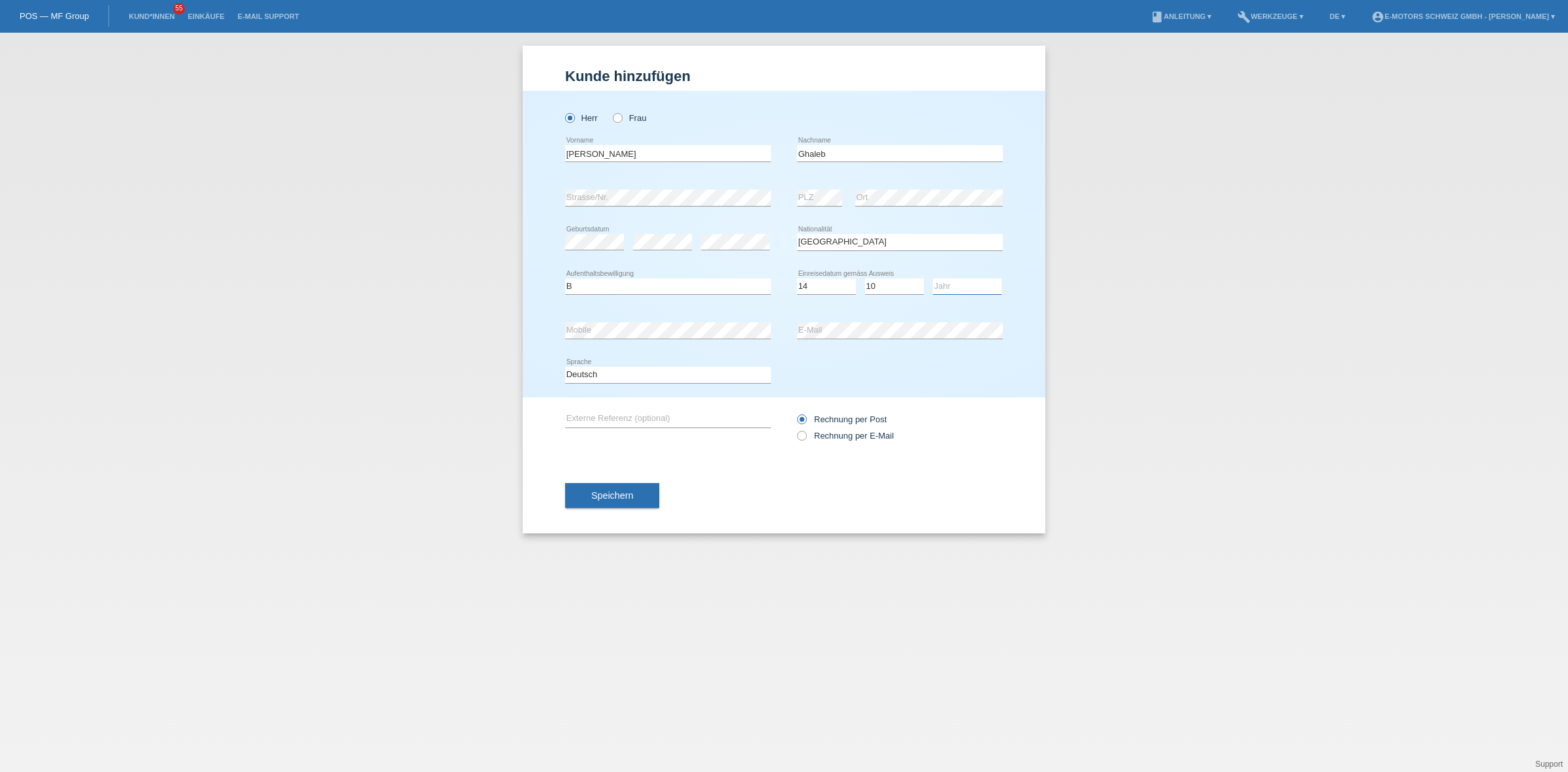
click at [948, 282] on select "Jahr 2025 2024 2023 2022 2021 2020 2019 2018 2017 2016 2015 2014 2013 2012 2011…" at bounding box center [967, 286] width 68 height 16
select select "2015"
click at [933, 278] on select "Jahr 2025 2024 2023 2022 2021 2020 2019 2018 2017 2016 2015 2014 2013 2012 2011…" at bounding box center [967, 286] width 68 height 16
click at [605, 497] on span "Speichern" at bounding box center [612, 495] width 42 height 11
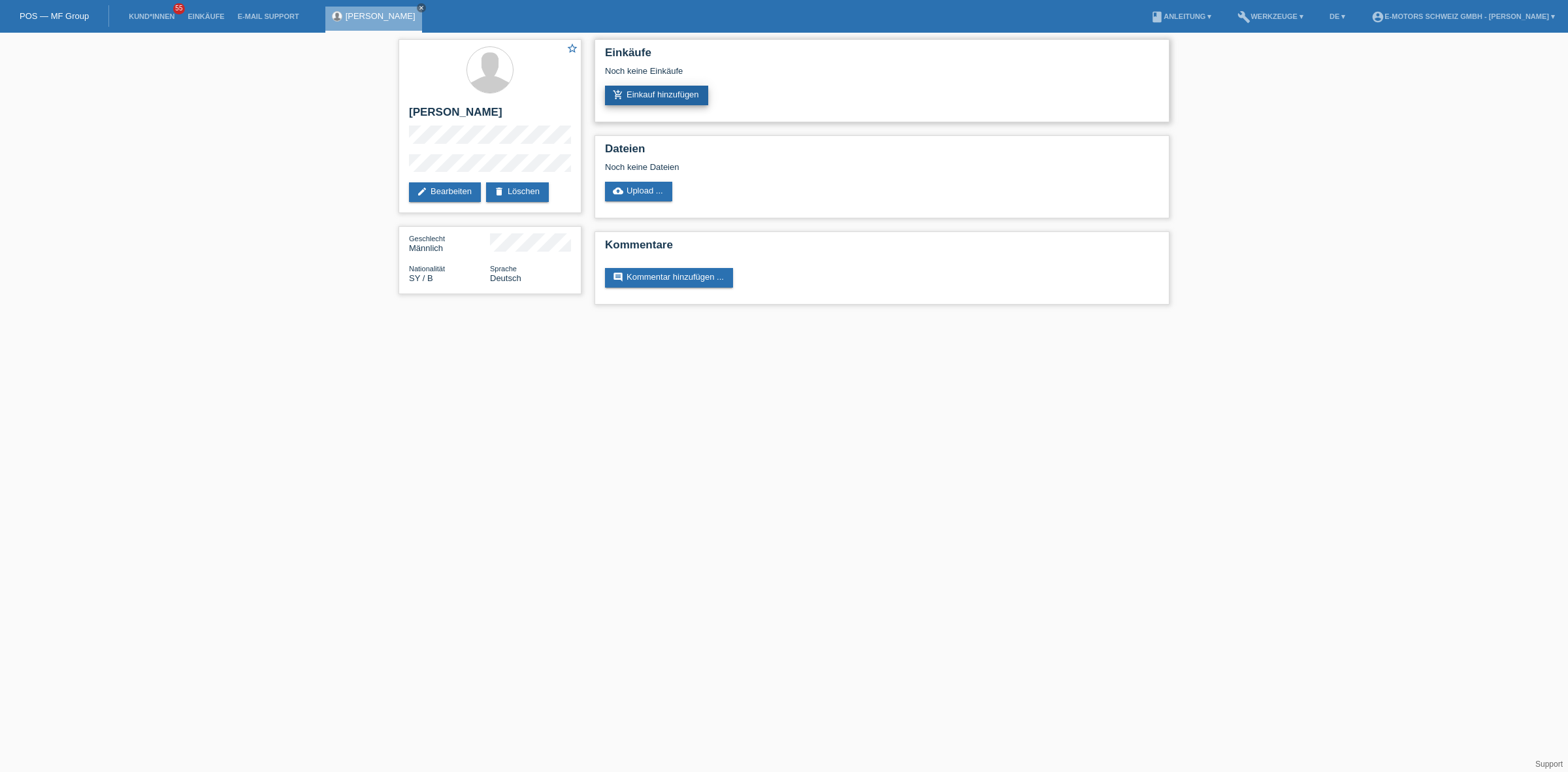
click at [643, 92] on link "add_shopping_cart Einkauf hinzufügen" at bounding box center [657, 96] width 103 height 19
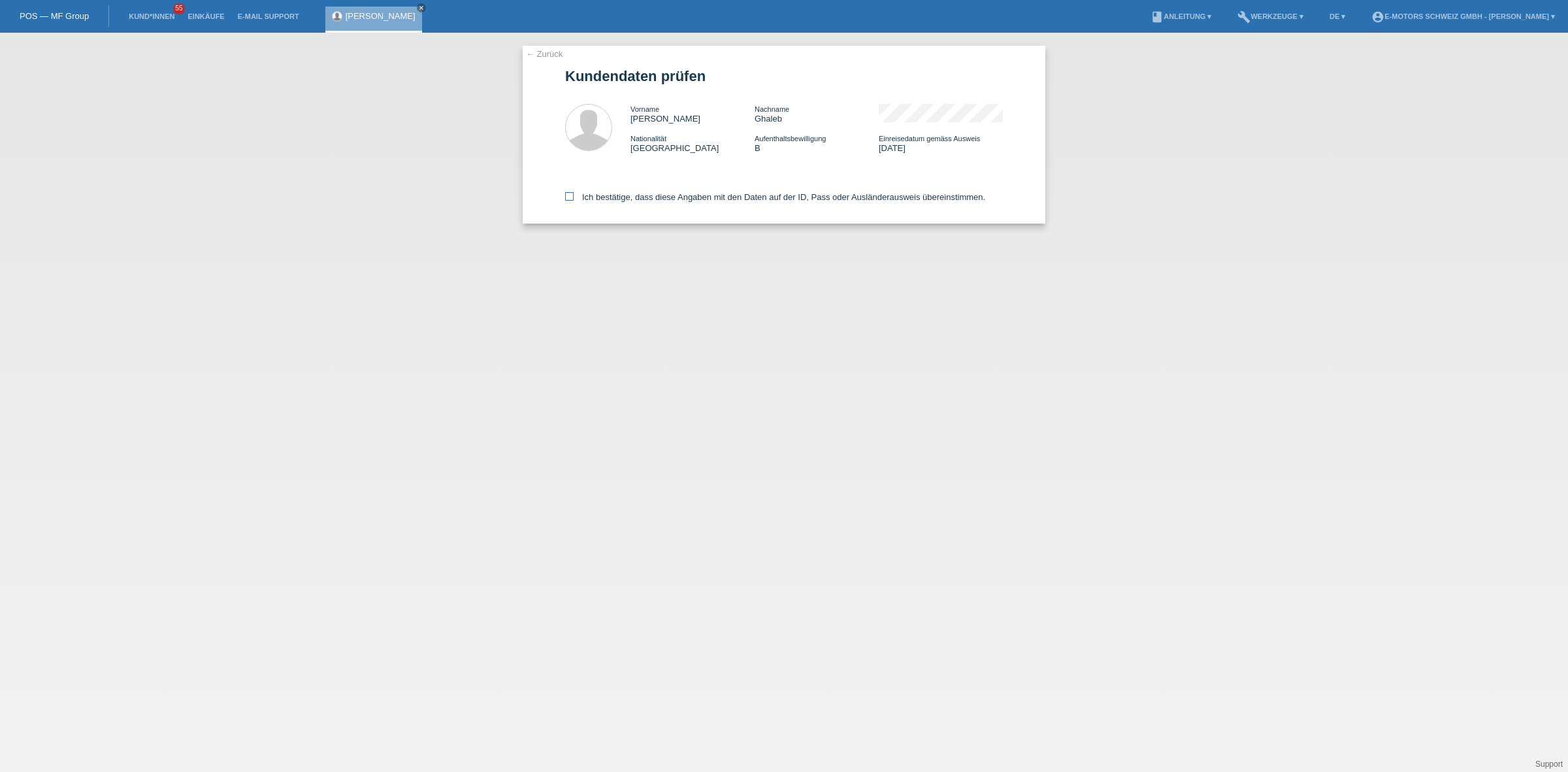
click at [726, 197] on label "Ich bestätige, dass diese Angaben mit den Daten auf der ID, Pass oder Ausländer…" at bounding box center [776, 197] width 420 height 10
click at [573, 197] on input "Ich bestätige, dass diese Angaben mit den Daten auf der ID, Pass oder Ausländer…" at bounding box center [570, 197] width 9 height 9
checkbox input "true"
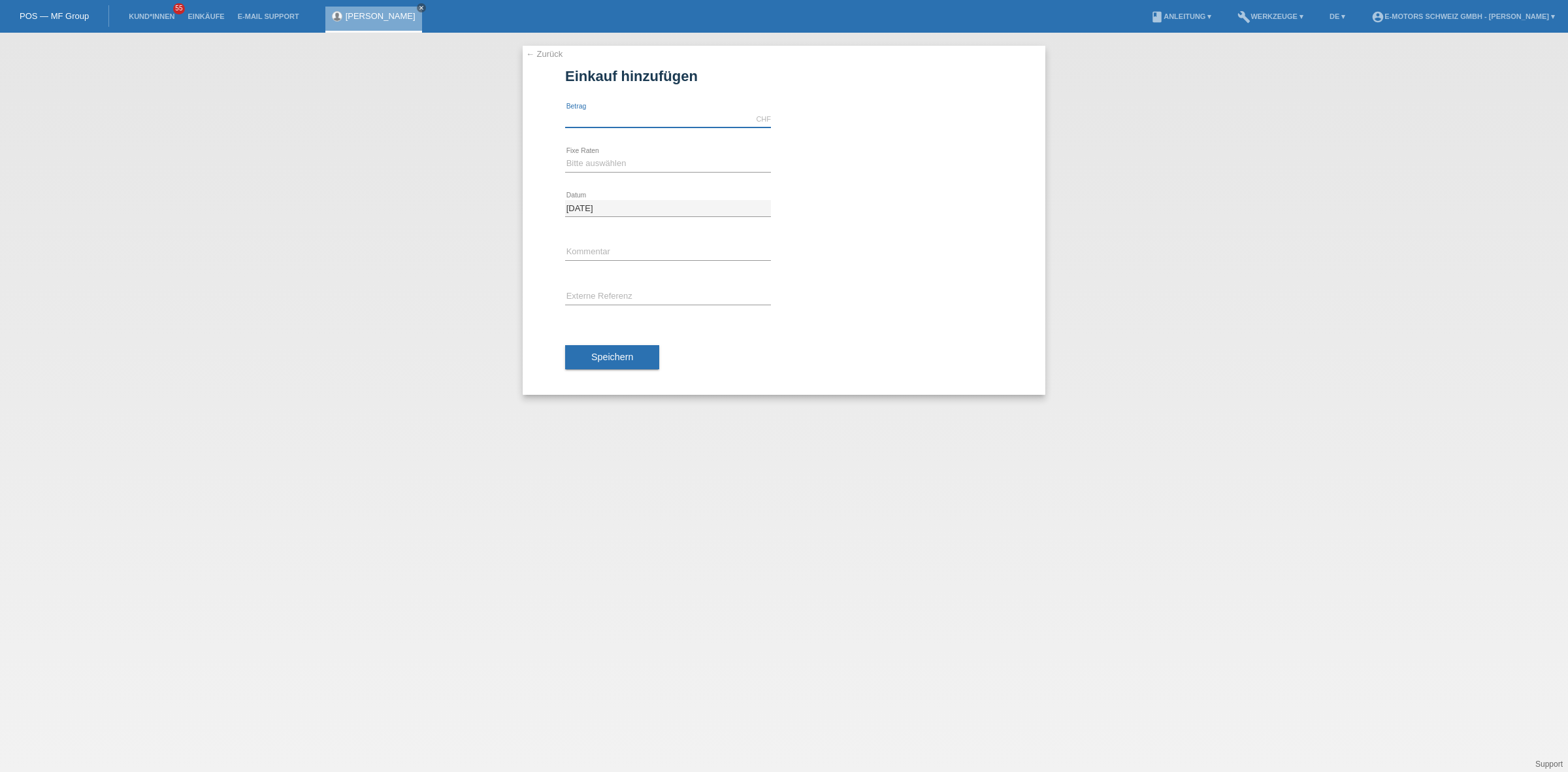
click at [636, 121] on input "text" at bounding box center [668, 119] width 206 height 16
type input "3790.00"
drag, startPoint x: 616, startPoint y: 159, endPoint x: 615, endPoint y: 170, distance: 11.0
click at [616, 159] on select "Bitte auswählen 12 Raten 24 Raten 36 Raten 48 Raten" at bounding box center [668, 163] width 206 height 16
select select "214"
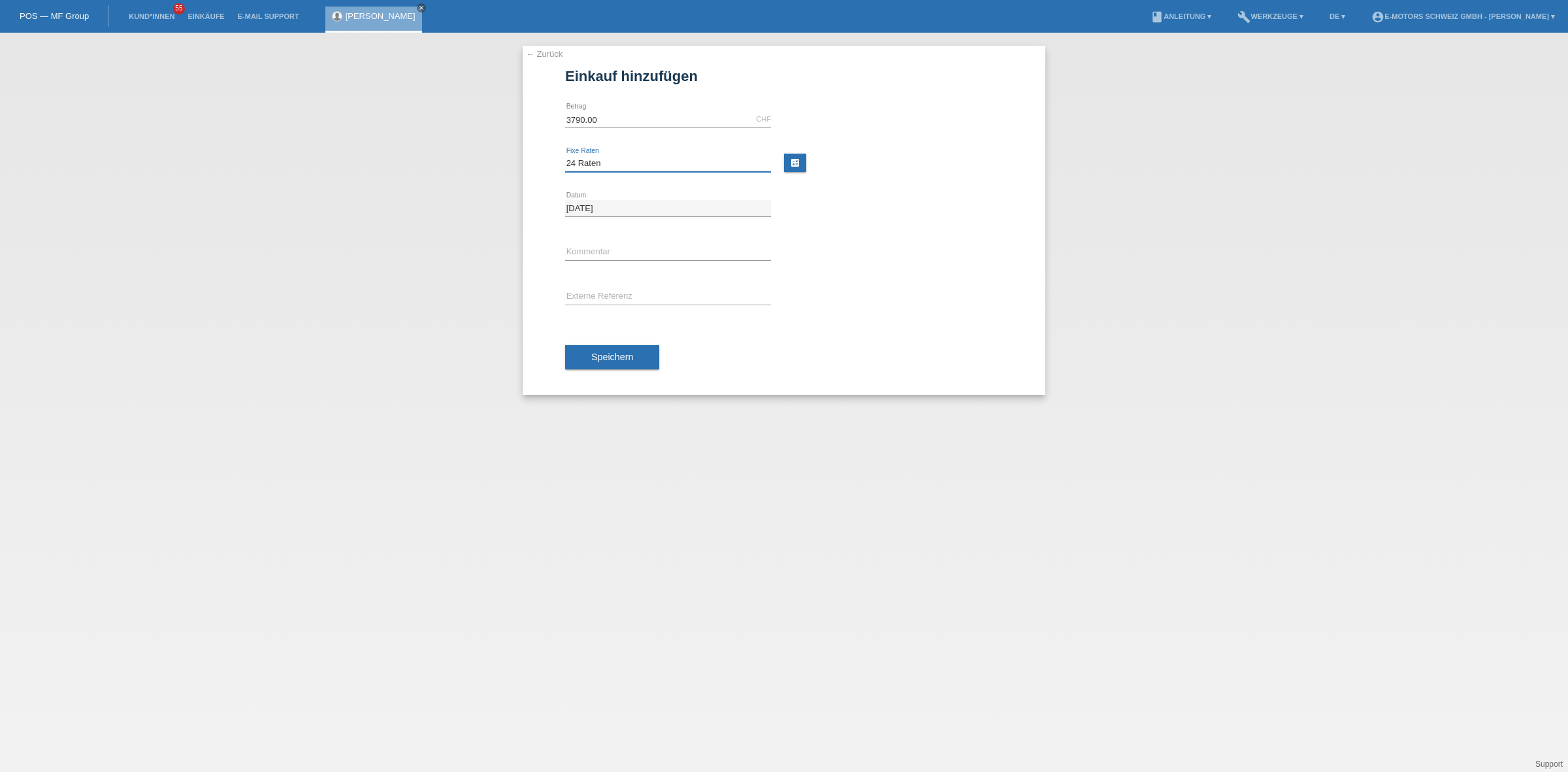
click at [566, 155] on select "Bitte auswählen 12 Raten 24 Raten 36 Raten 48 Raten" at bounding box center [668, 163] width 206 height 16
click at [603, 246] on input "text" at bounding box center [668, 253] width 206 height 16
type input "KENAN"
click at [598, 370] on div "Speichern" at bounding box center [784, 357] width 438 height 76
click at [605, 363] on button "Speichern" at bounding box center [612, 357] width 94 height 25
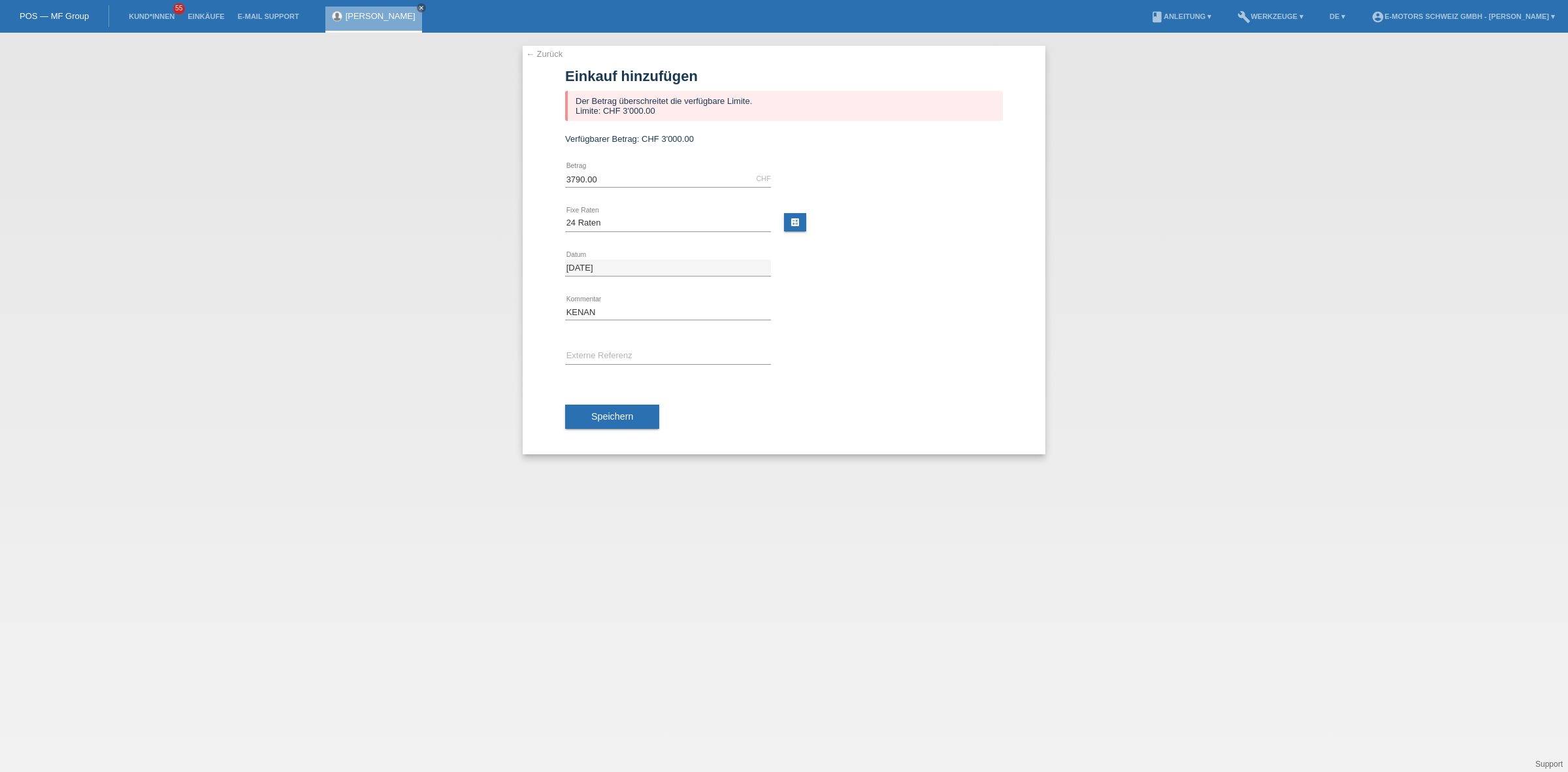
click at [366, 17] on link "[PERSON_NAME]" at bounding box center [380, 16] width 70 height 10
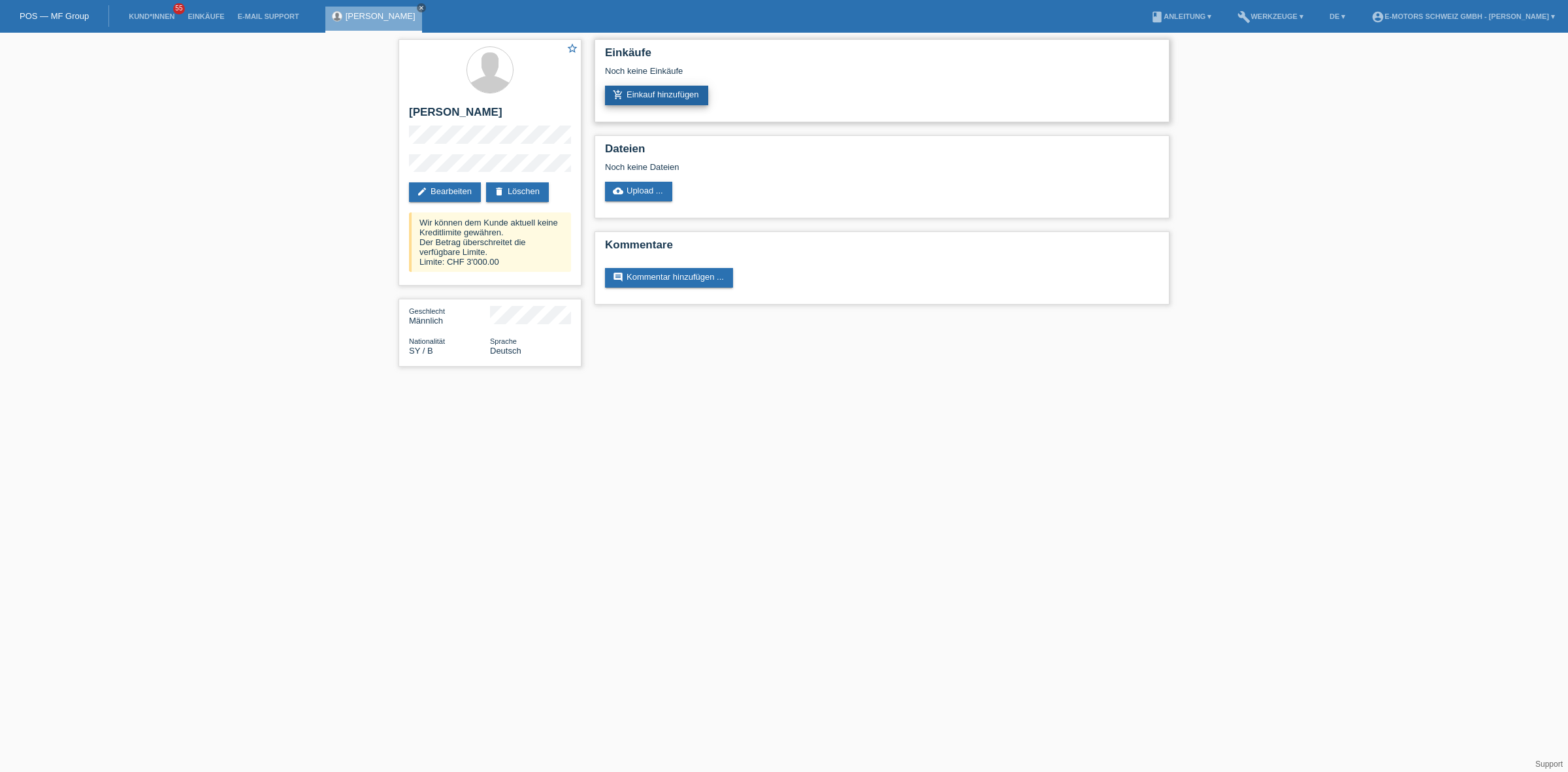
click at [645, 91] on link "add_shopping_cart Einkauf hinzufügen" at bounding box center [657, 96] width 103 height 19
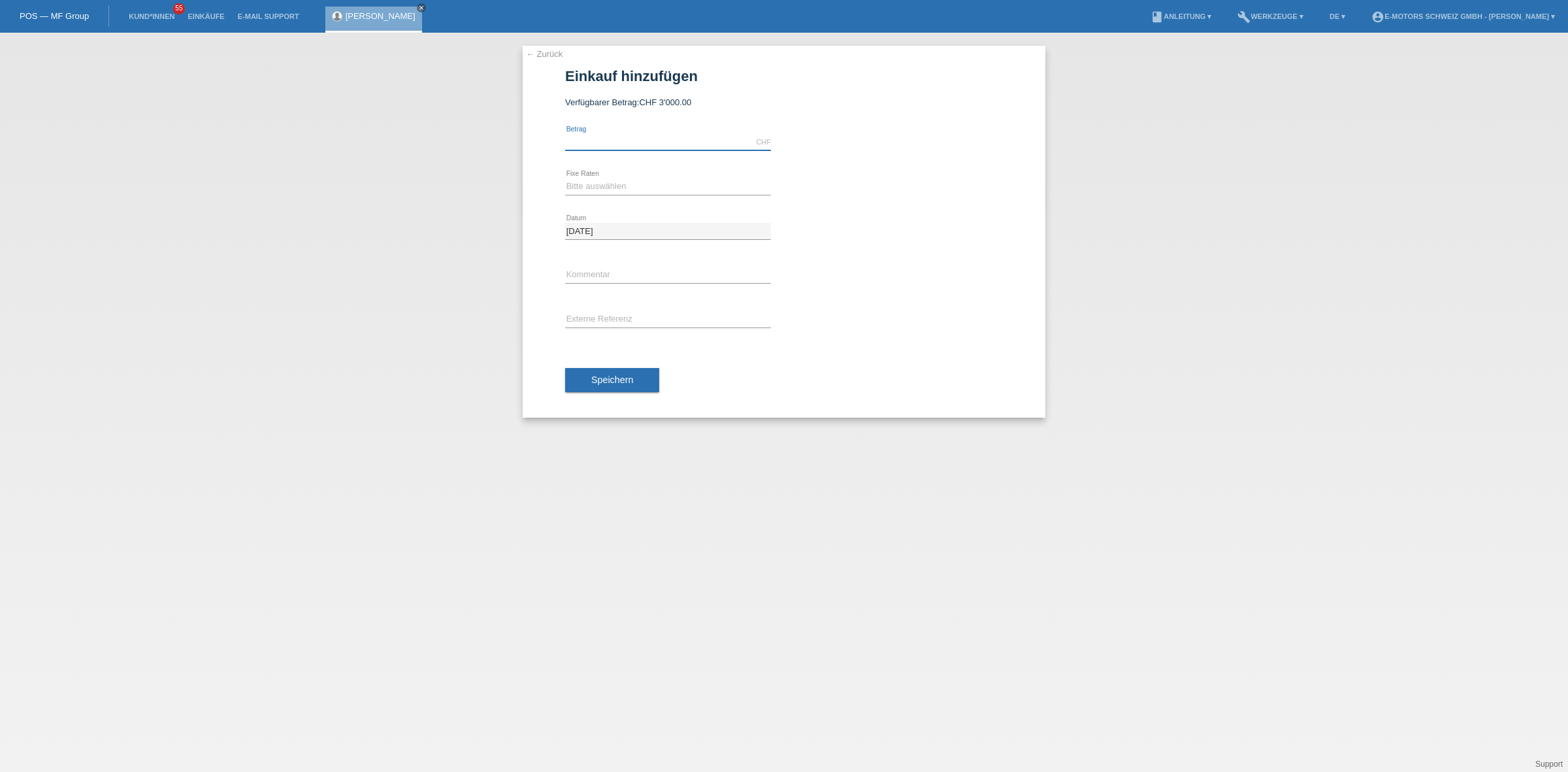
click at [643, 137] on input "text" at bounding box center [668, 142] width 206 height 16
type input "2990.00"
click at [601, 188] on select "Bitte auswählen 12 Raten 24 Raten 36 Raten 48 Raten" at bounding box center [668, 186] width 206 height 16
select select "214"
click at [566, 178] on select "Bitte auswählen 12 Raten 24 Raten 36 Raten 48 Raten" at bounding box center [668, 186] width 206 height 16
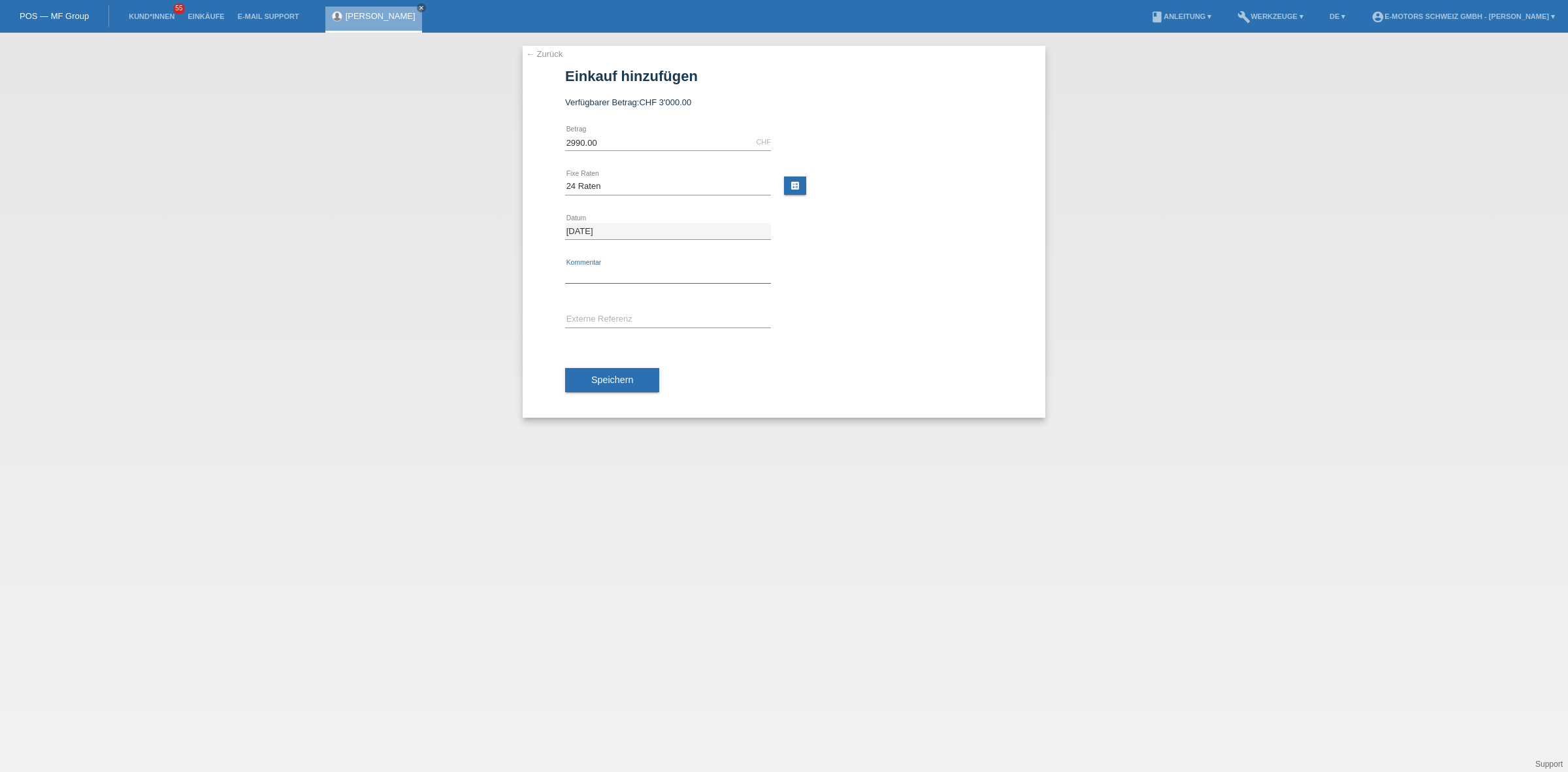
drag, startPoint x: 611, startPoint y: 272, endPoint x: 618, endPoint y: 282, distance: 12.2
click at [611, 272] on input "text" at bounding box center [668, 276] width 206 height 16
type input "KENAN"
click at [602, 386] on button "Speichern" at bounding box center [612, 380] width 94 height 25
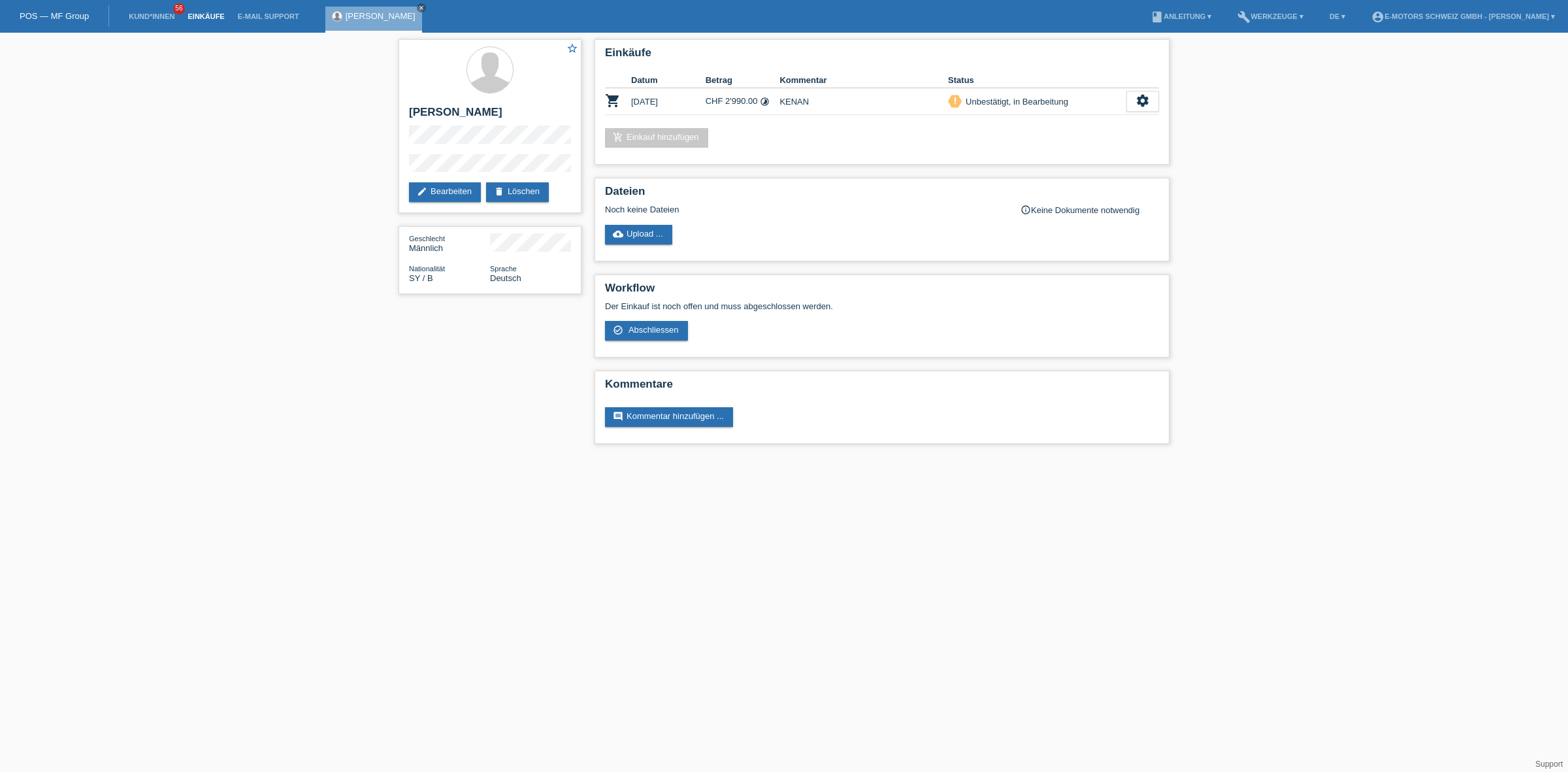
click at [217, 13] on link "Einkäufe" at bounding box center [206, 16] width 50 height 8
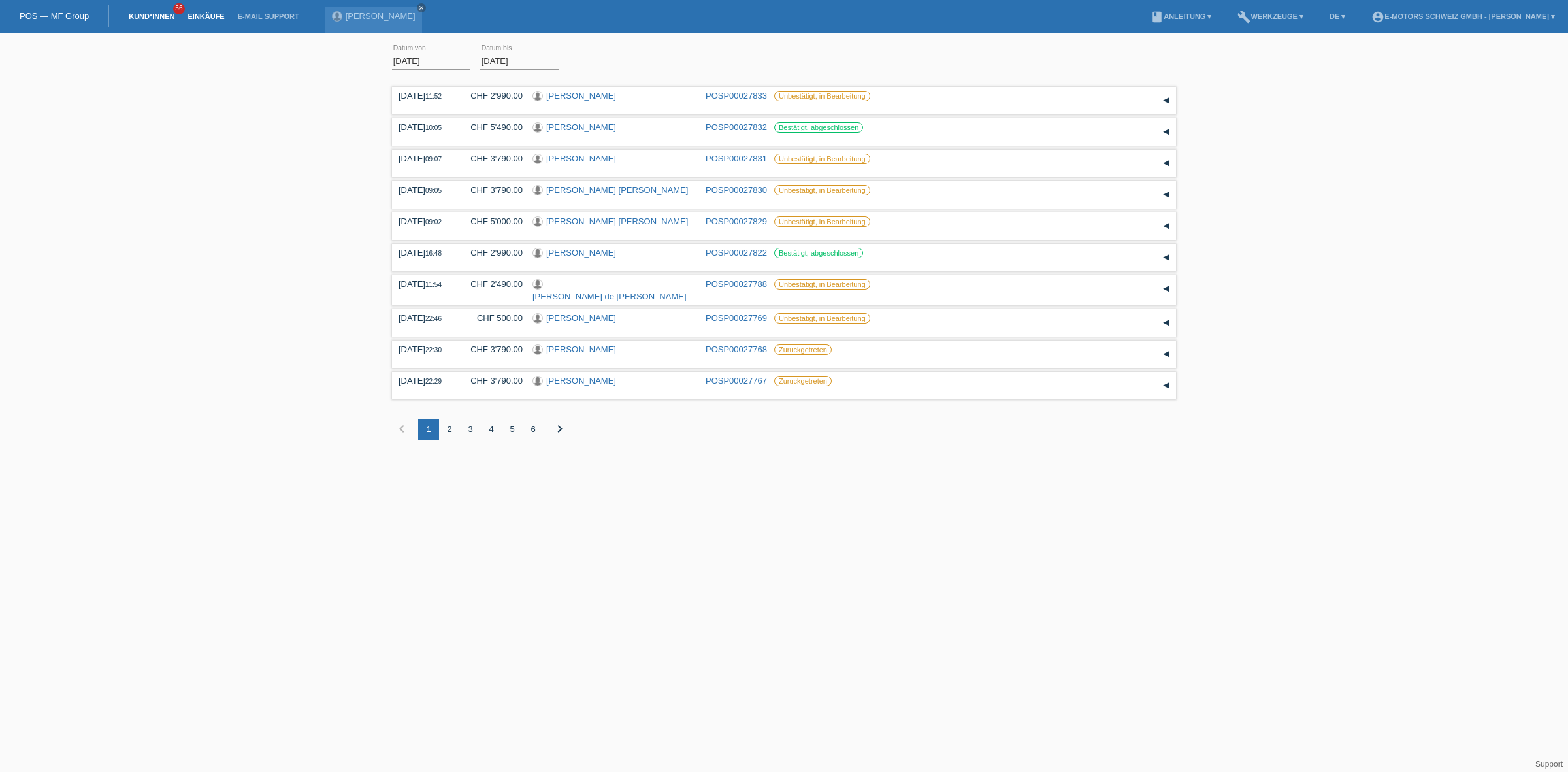
click at [158, 15] on link "Kund*innen" at bounding box center [152, 16] width 59 height 8
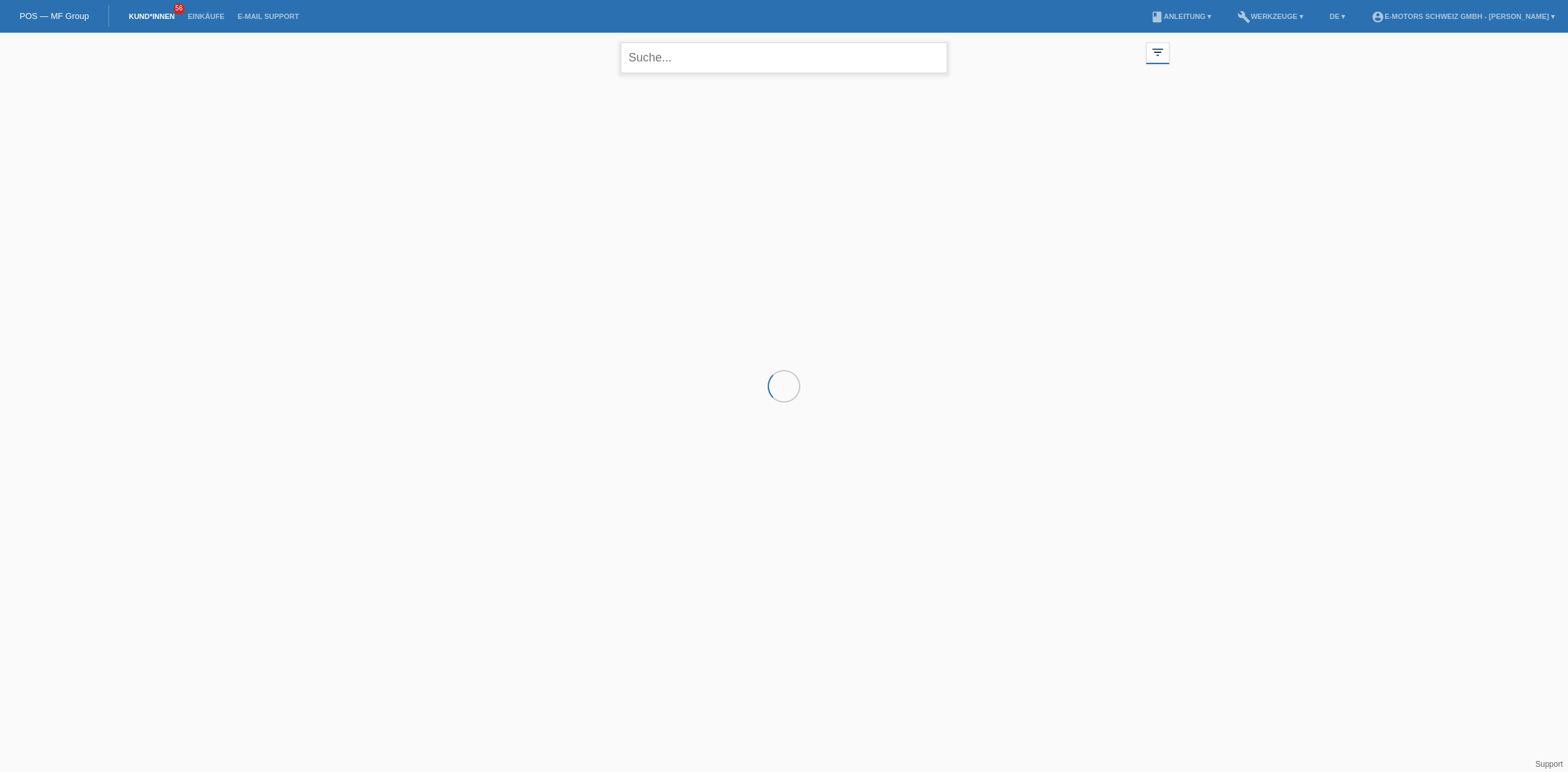
click at [667, 56] on input "text" at bounding box center [784, 58] width 327 height 31
type input "[PERSON_NAME]"
click at [153, 13] on link "Kund*innen" at bounding box center [152, 16] width 59 height 8
click at [935, 53] on icon "close" at bounding box center [933, 58] width 16 height 16
click at [316, 135] on div "close filter_list view_module Alle Kund*innen anzeigen star Markierte Kund*inne…" at bounding box center [784, 121] width 1568 height 178
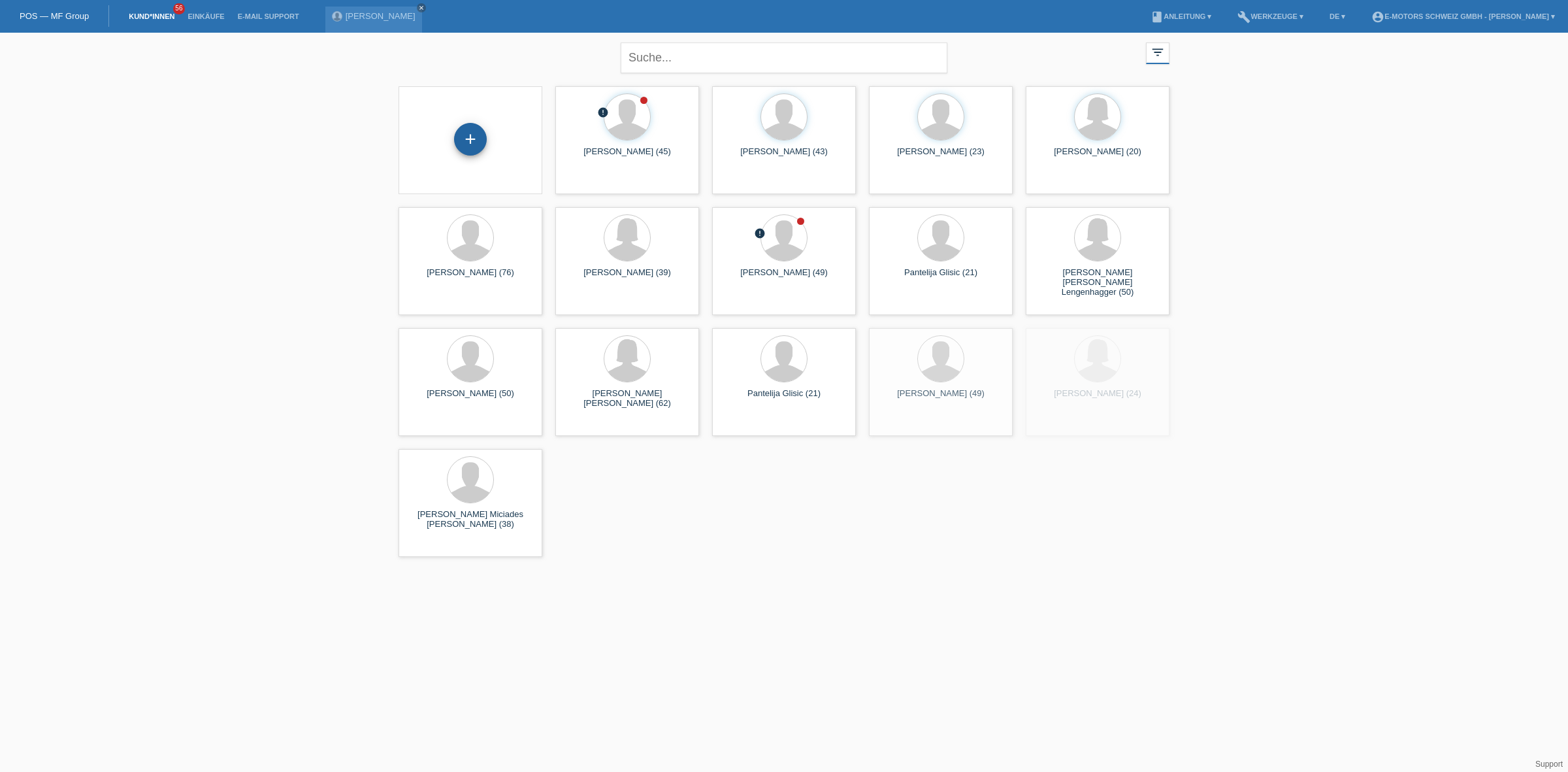
click at [471, 137] on div "+" at bounding box center [470, 139] width 33 height 33
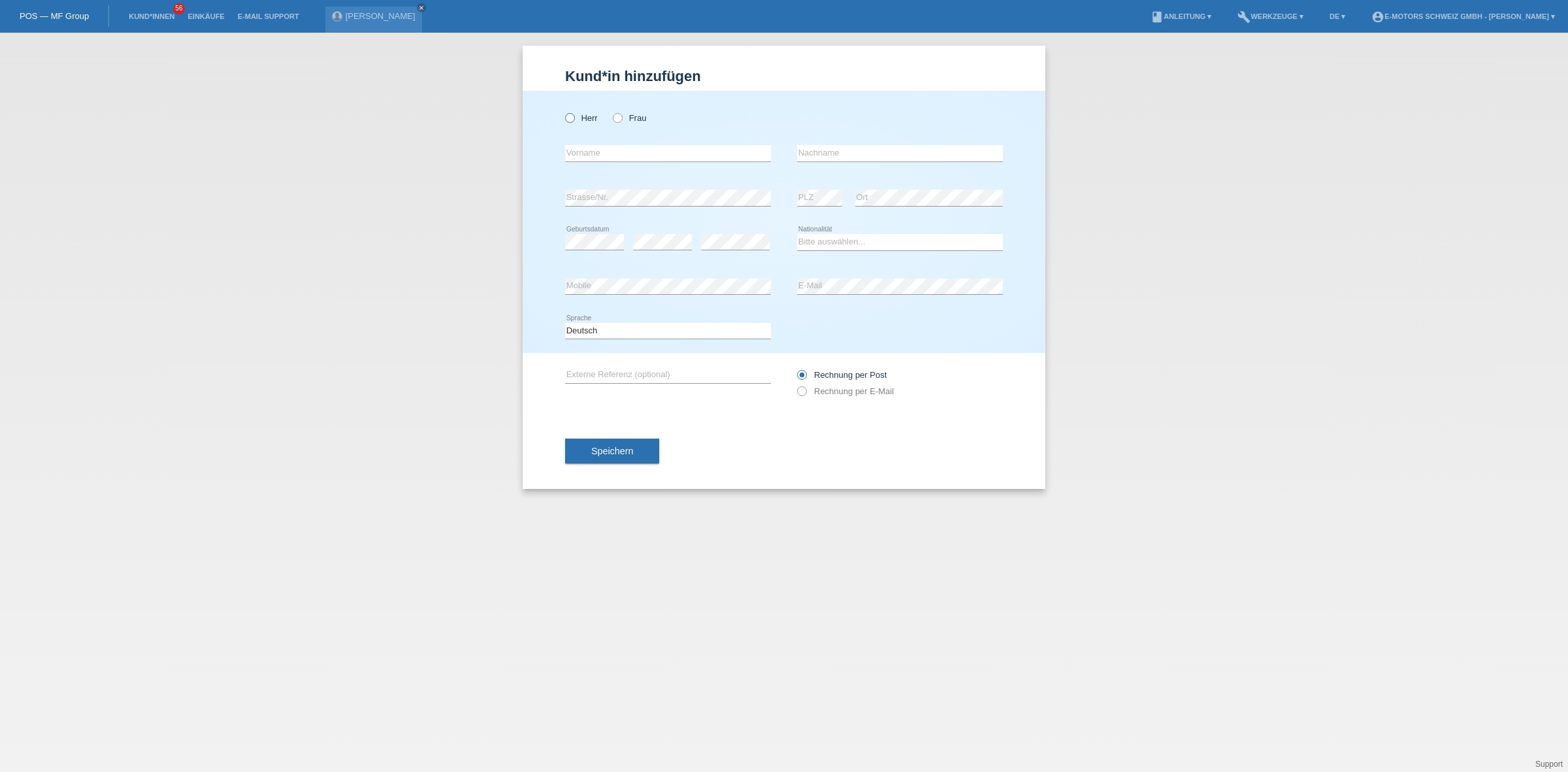
click at [563, 111] on icon at bounding box center [563, 111] width 0 height 0
click at [570, 118] on input "Herr" at bounding box center [570, 118] width 9 height 9
radio input "true"
click at [578, 131] on div "error Vorname" at bounding box center [668, 153] width 206 height 44
click at [586, 152] on input "text" at bounding box center [668, 153] width 206 height 16
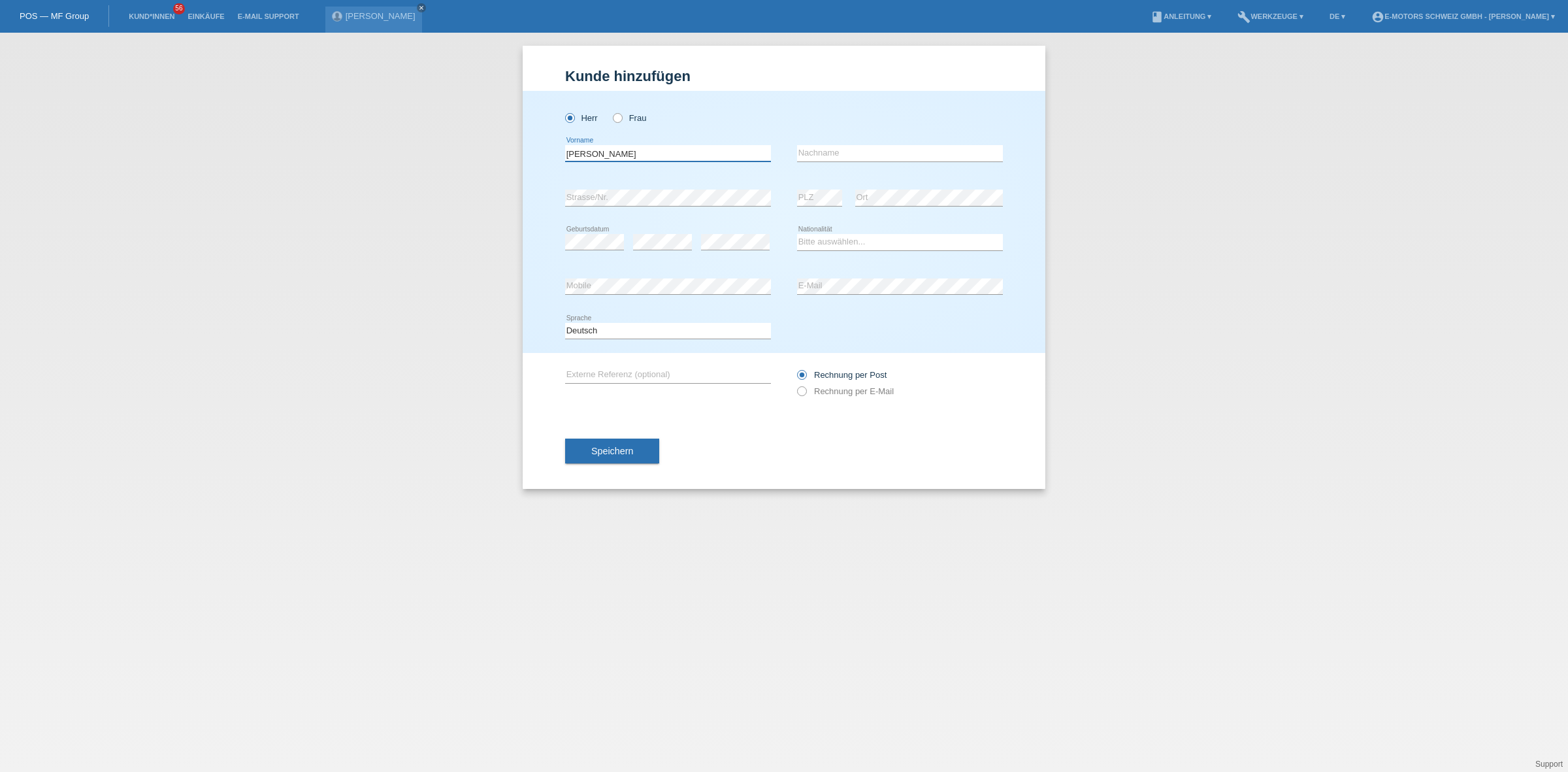
type input "[PERSON_NAME]"
type input "Sutter"
click at [595, 227] on div "error Geburtsdatum" at bounding box center [595, 242] width 59 height 44
click at [812, 234] on select "Bitte auswählen... Schweiz Deutschland Liechtenstein Österreich ------------ Af…" at bounding box center [900, 242] width 206 height 16
select select "CH"
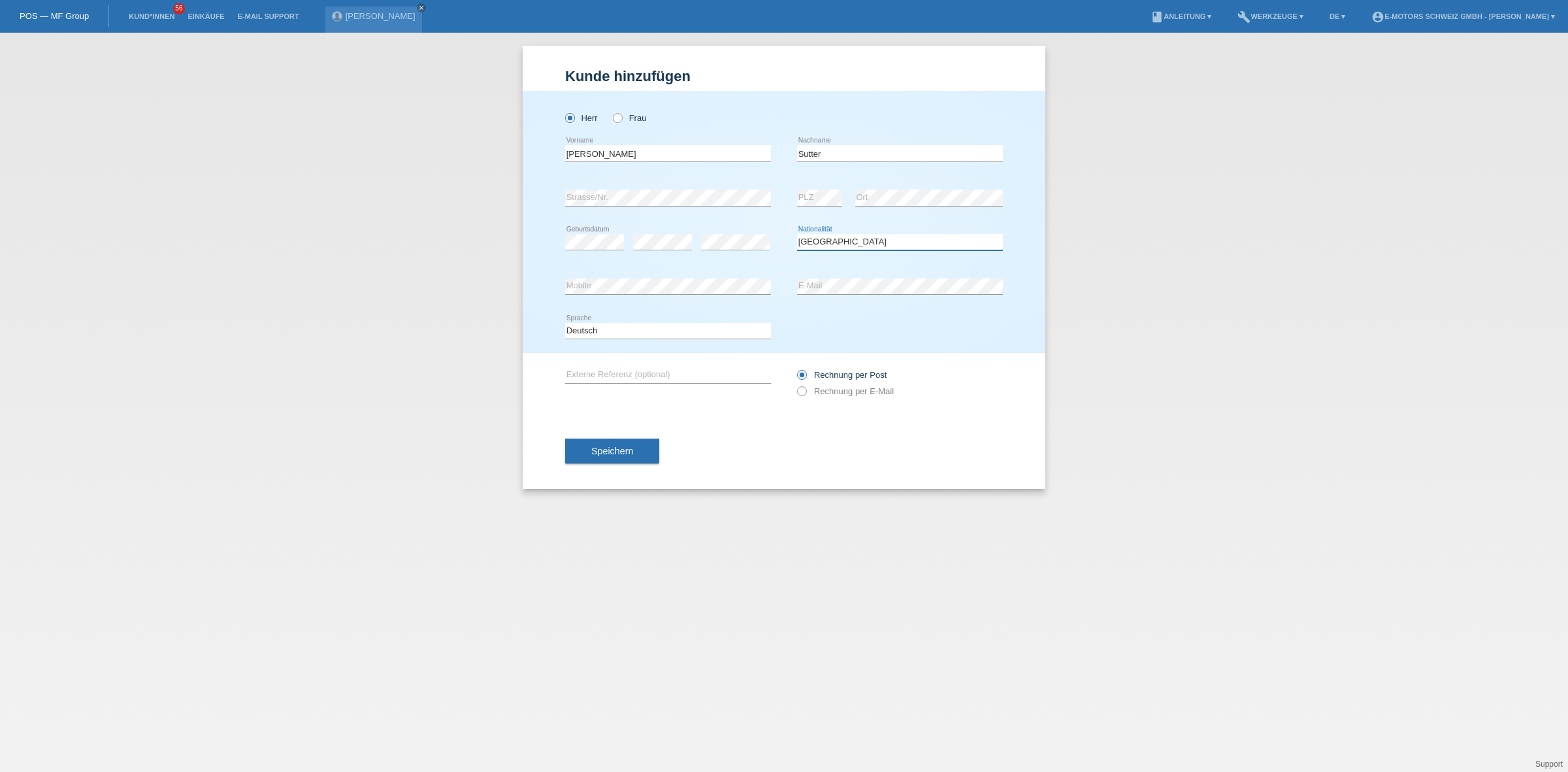
click at [797, 234] on select "Bitte auswählen... Schweiz Deutschland Liechtenstein Österreich ------------ Af…" at bounding box center [900, 242] width 206 height 16
click at [842, 178] on div "error PLZ error Ort" at bounding box center [900, 198] width 206 height 44
click at [540, 280] on div "Herr Frau Daniel Lawrence error Vorname Sutter error Nachname C" at bounding box center [784, 222] width 523 height 262
click at [591, 459] on button "Speichern" at bounding box center [612, 451] width 94 height 25
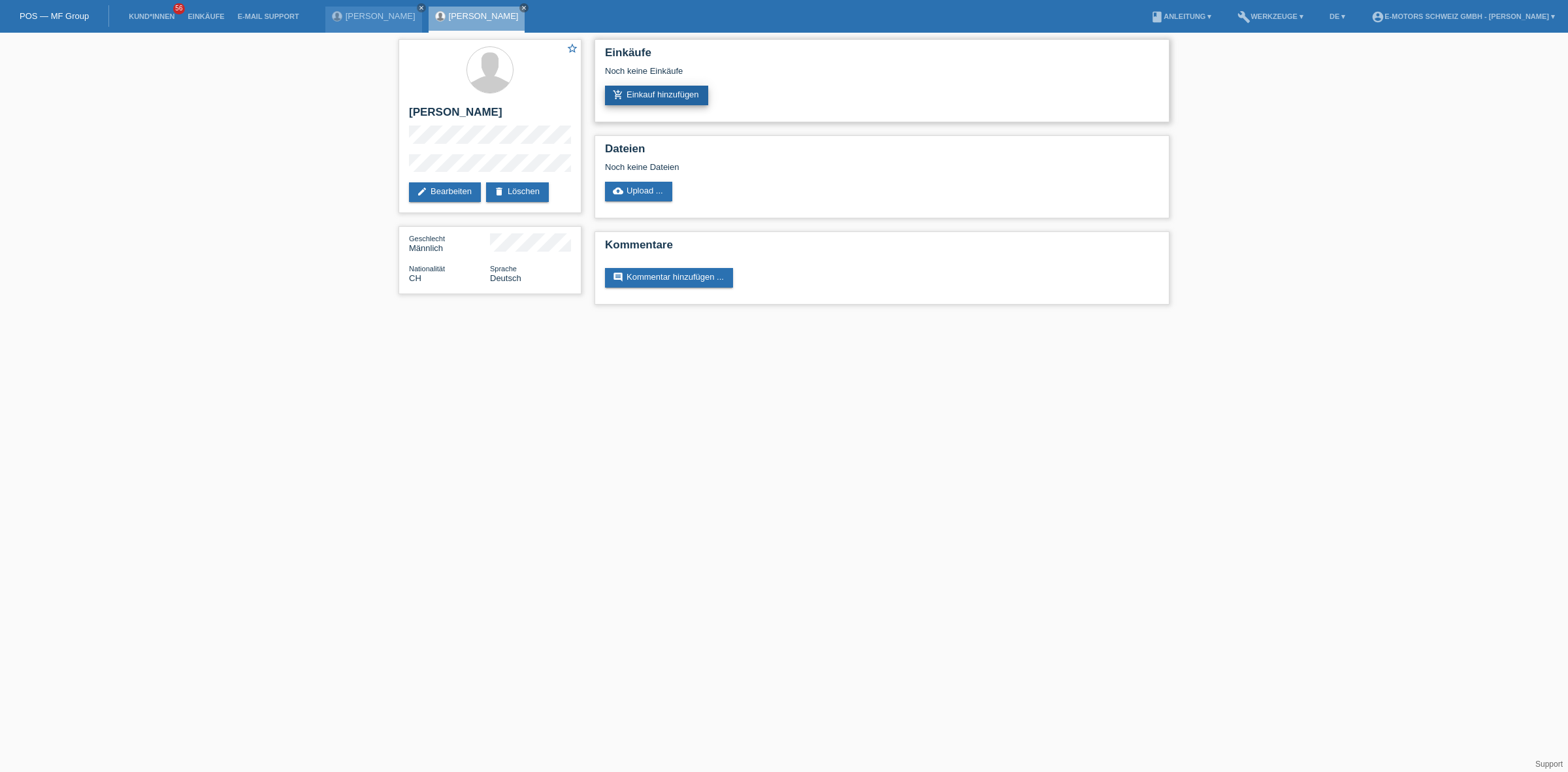
click at [696, 98] on link "add_shopping_cart Einkauf hinzufügen" at bounding box center [657, 96] width 103 height 19
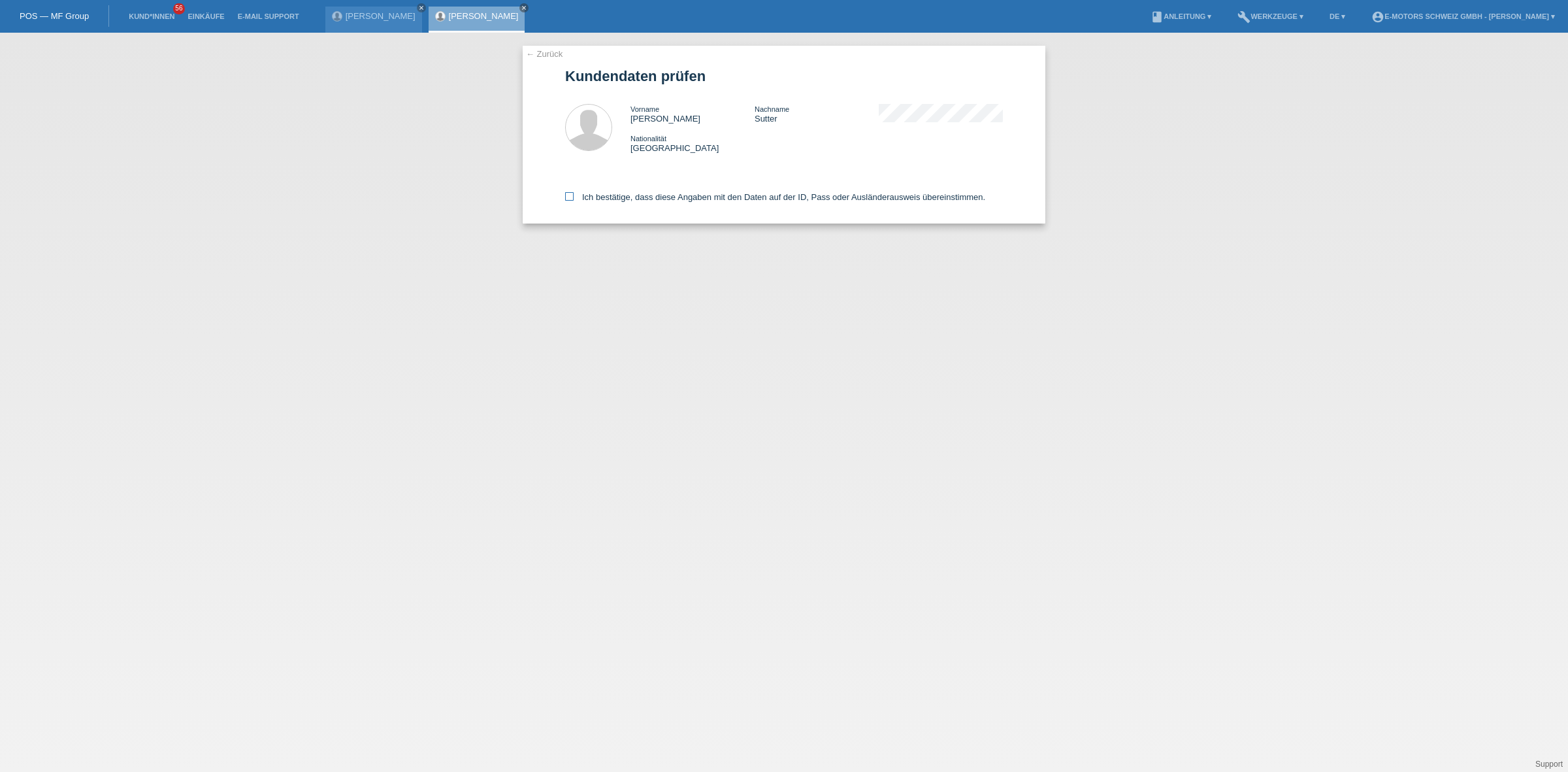
click at [618, 192] on label "Ich bestätige, dass diese Angaben mit den Daten auf der ID, Pass oder Ausländer…" at bounding box center [776, 197] width 420 height 10
click at [573, 192] on input "Ich bestätige, dass diese Angaben mit den Daten auf der ID, Pass oder Ausländer…" at bounding box center [570, 197] width 9 height 9
checkbox input "true"
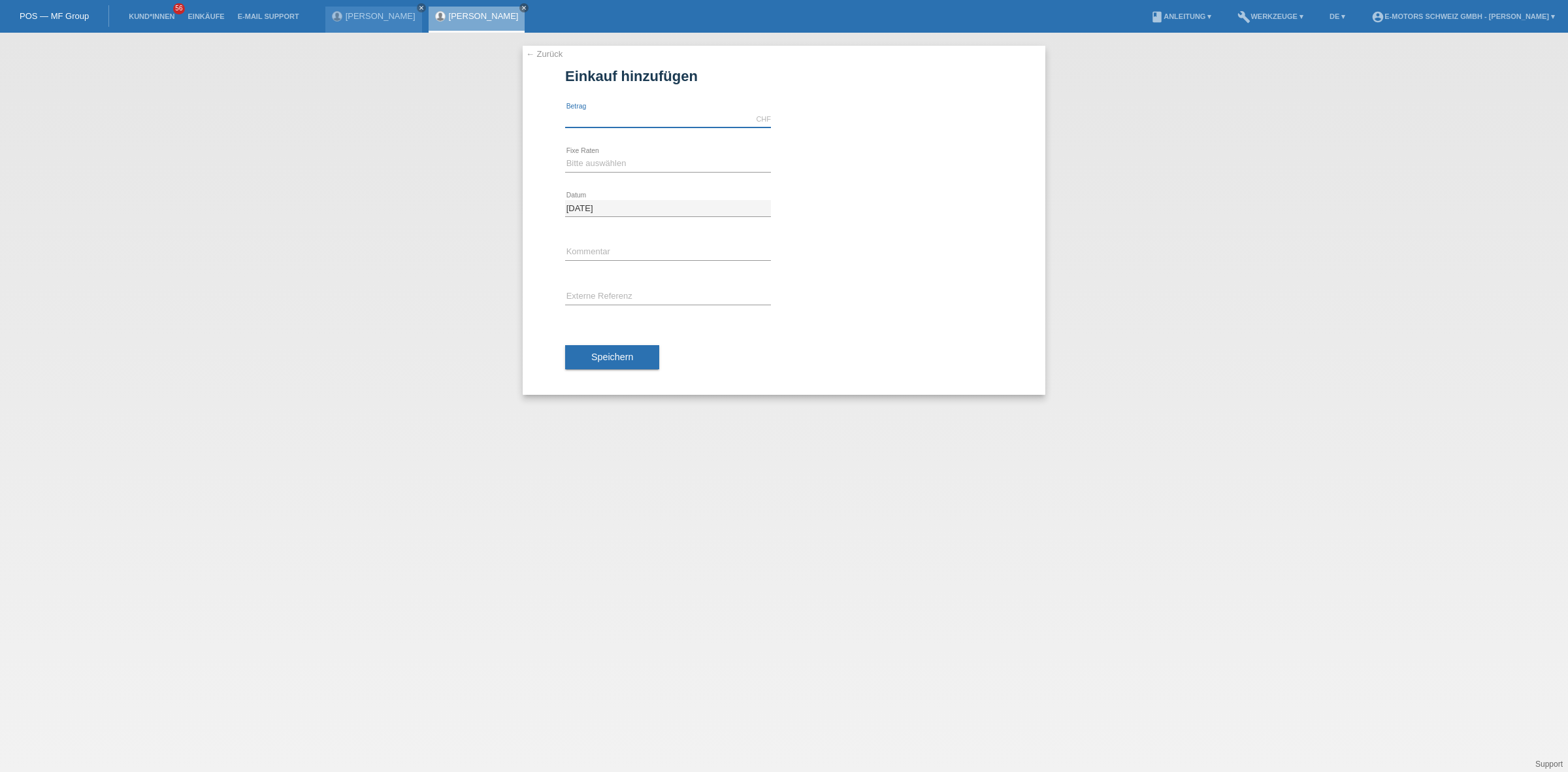
drag, startPoint x: 667, startPoint y: 113, endPoint x: 683, endPoint y: 126, distance: 20.6
click at [667, 113] on input "text" at bounding box center [668, 119] width 206 height 16
type input "3790.00"
drag, startPoint x: 624, startPoint y: 158, endPoint x: 624, endPoint y: 167, distance: 9.0
click at [624, 158] on select "Bitte auswählen 12 Raten 24 Raten 36 Raten 48 Raten" at bounding box center [668, 163] width 206 height 16
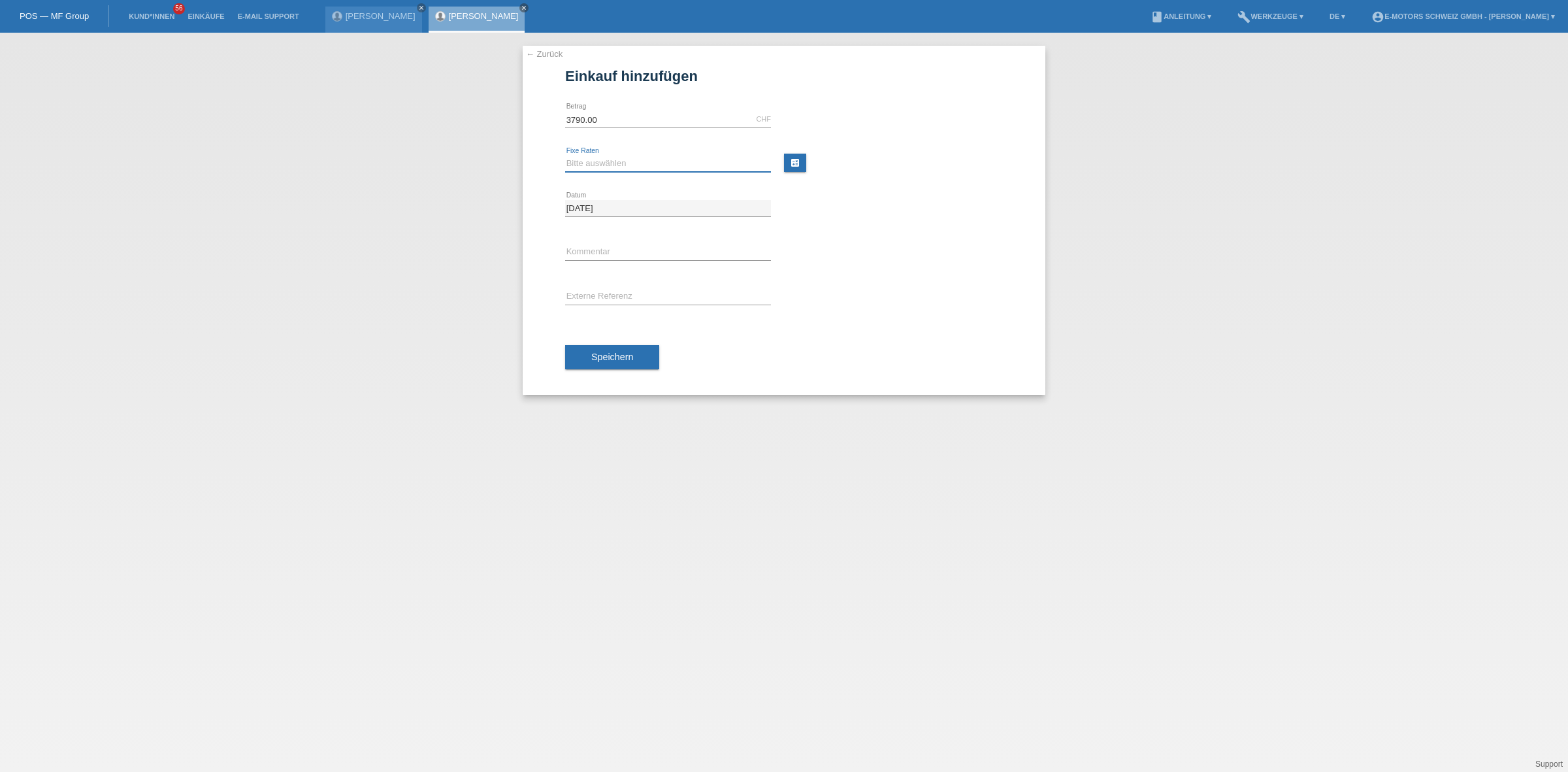
select select "214"
click at [566, 155] on select "Bitte auswählen 12 Raten 24 Raten 36 Raten 48 Raten" at bounding box center [668, 163] width 206 height 16
drag, startPoint x: 600, startPoint y: 247, endPoint x: 612, endPoint y: 256, distance: 15.0
click at [600, 247] on input "text" at bounding box center [668, 253] width 206 height 16
type input "KENAN"
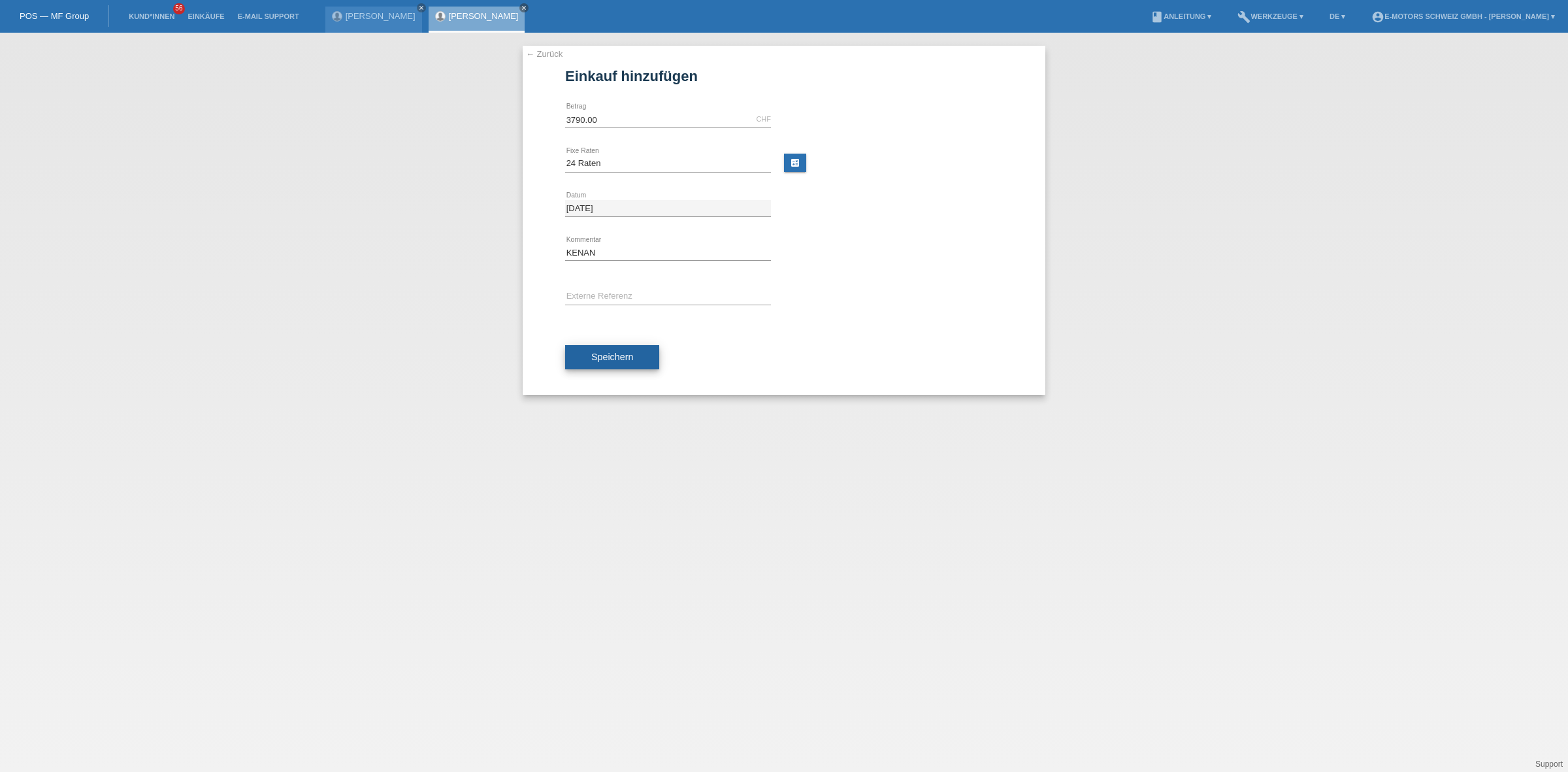
click at [625, 355] on span "Speichern" at bounding box center [612, 357] width 42 height 11
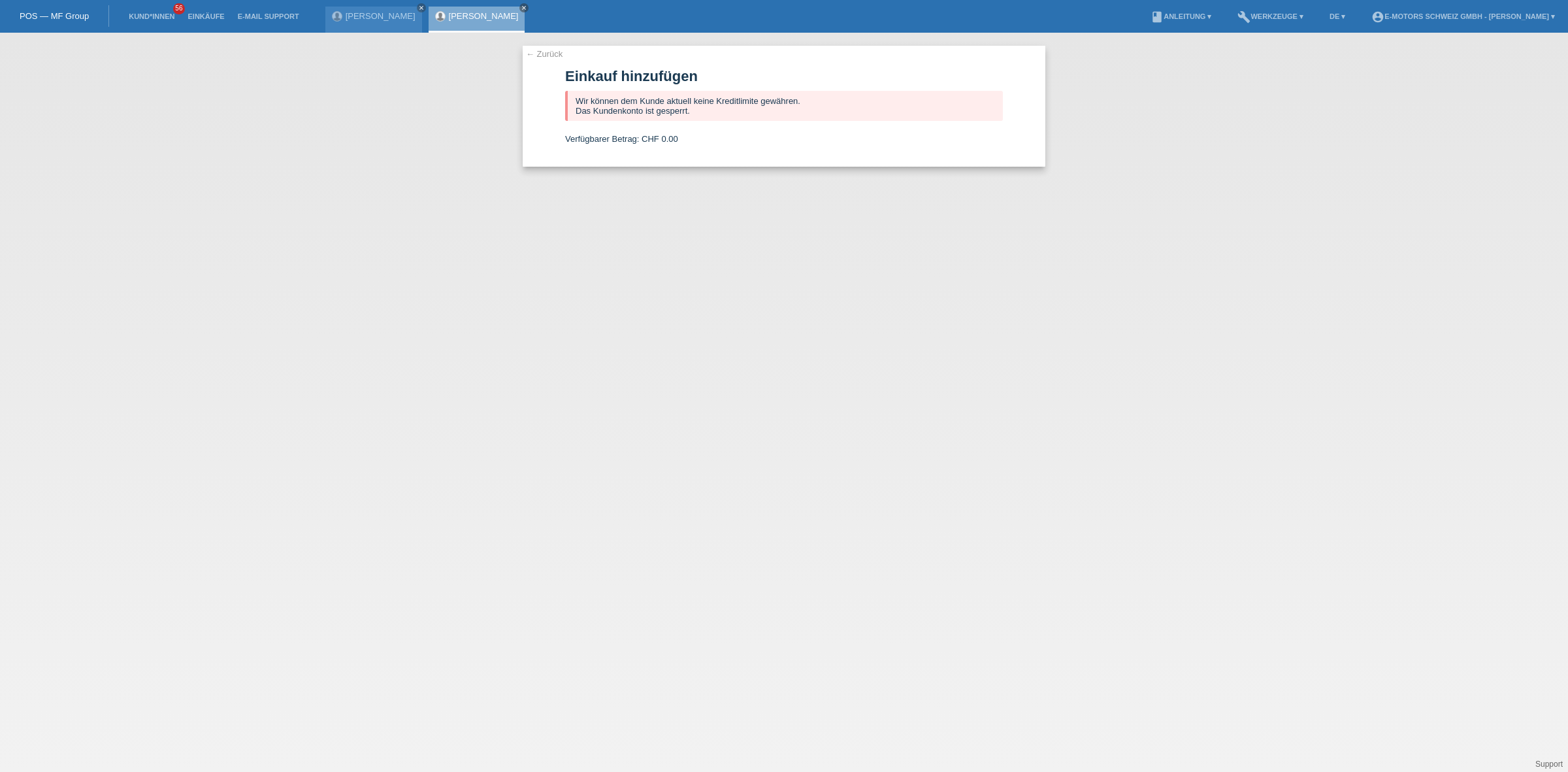
drag, startPoint x: 433, startPoint y: 18, endPoint x: 469, endPoint y: 13, distance: 36.3
click at [449, 18] on link "[PERSON_NAME]" at bounding box center [483, 16] width 70 height 10
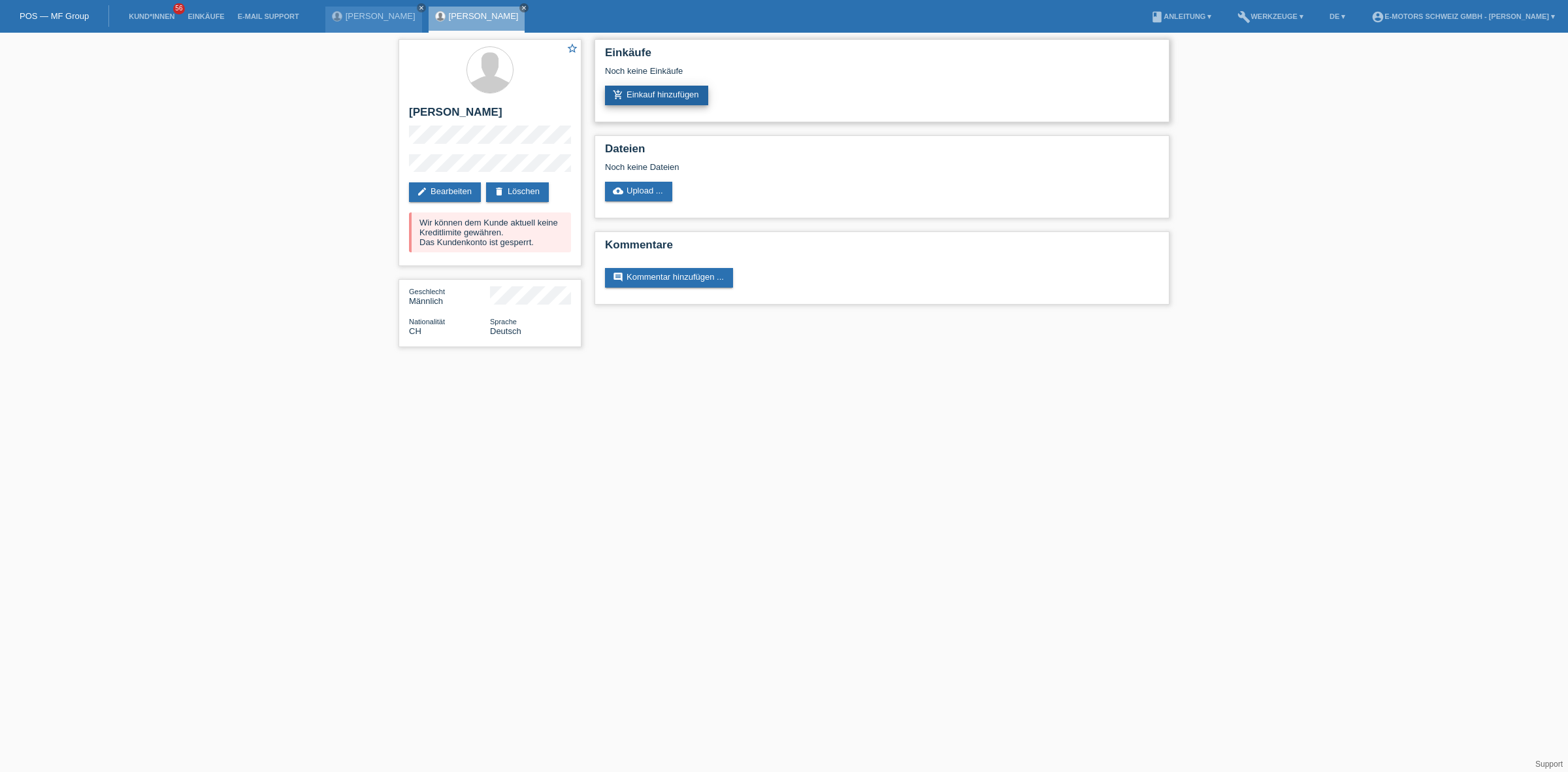
click at [670, 86] on link "add_shopping_cart Einkauf hinzufügen" at bounding box center [657, 96] width 103 height 19
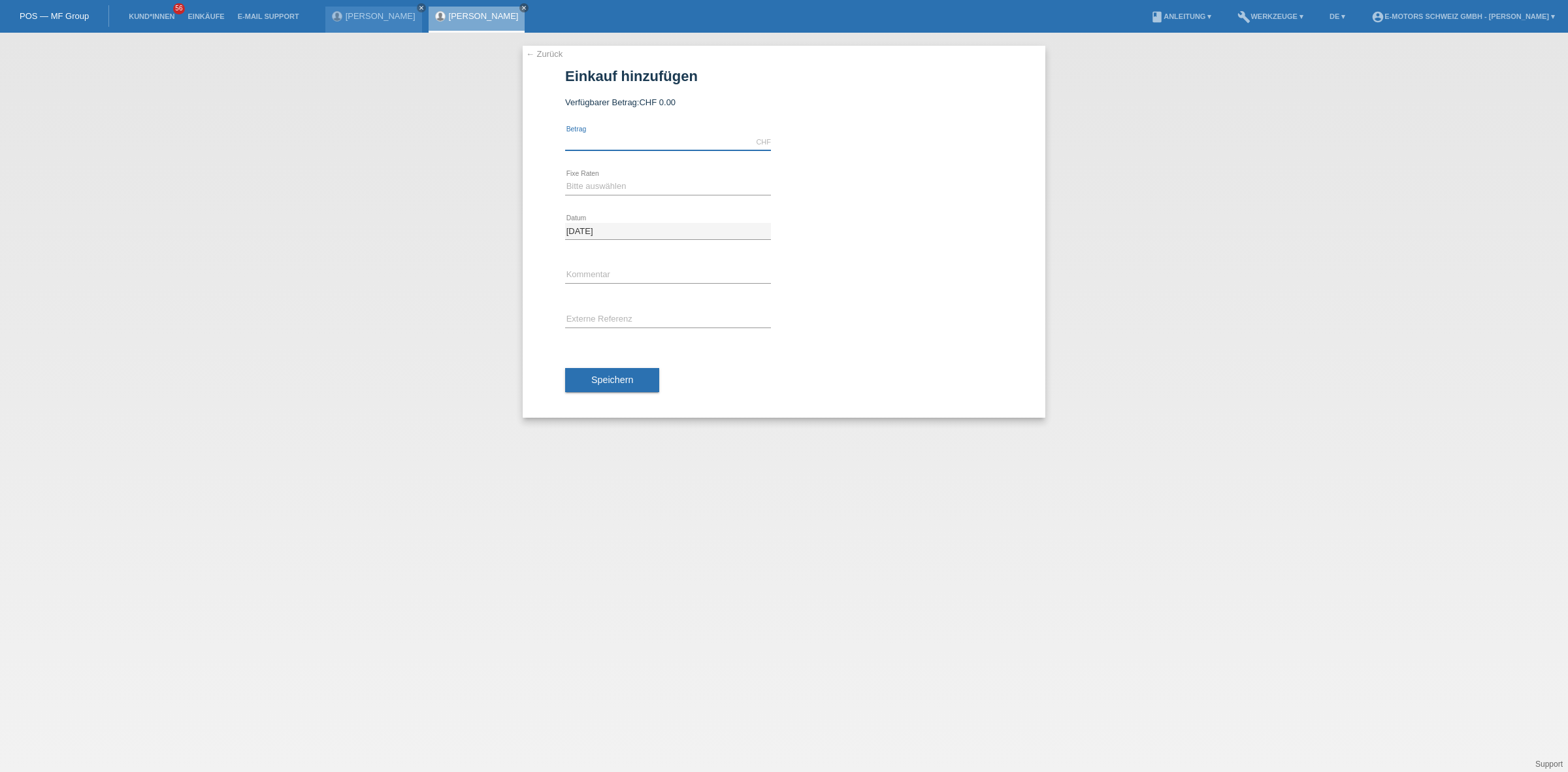
drag, startPoint x: 645, startPoint y: 136, endPoint x: 655, endPoint y: 145, distance: 13.5
click at [645, 136] on input "text" at bounding box center [668, 142] width 206 height 16
type input "3790.00"
click at [612, 171] on div "Bitte auswählen 12 Raten 24 Raten 36 Raten 48 Raten error Fixe Raten" at bounding box center [668, 187] width 206 height 44
click at [612, 191] on select "Bitte auswählen 12 Raten 24 Raten 36 Raten 48 Raten" at bounding box center [668, 186] width 206 height 16
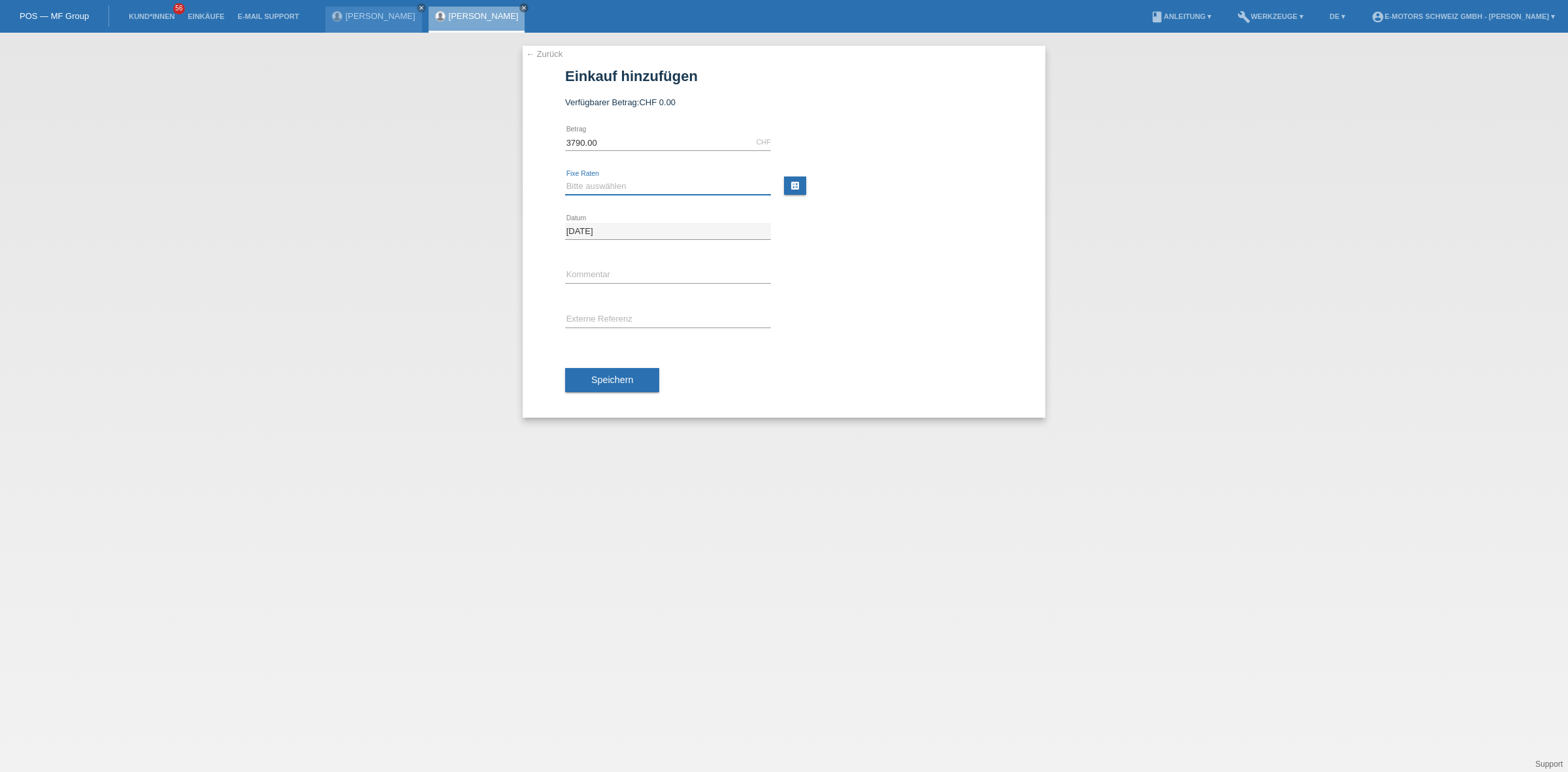
select select "215"
click at [566, 178] on select "Bitte auswählen 12 Raten 24 Raten 36 Raten 48 Raten" at bounding box center [668, 186] width 206 height 16
click at [632, 378] on span "Speichern" at bounding box center [612, 379] width 42 height 11
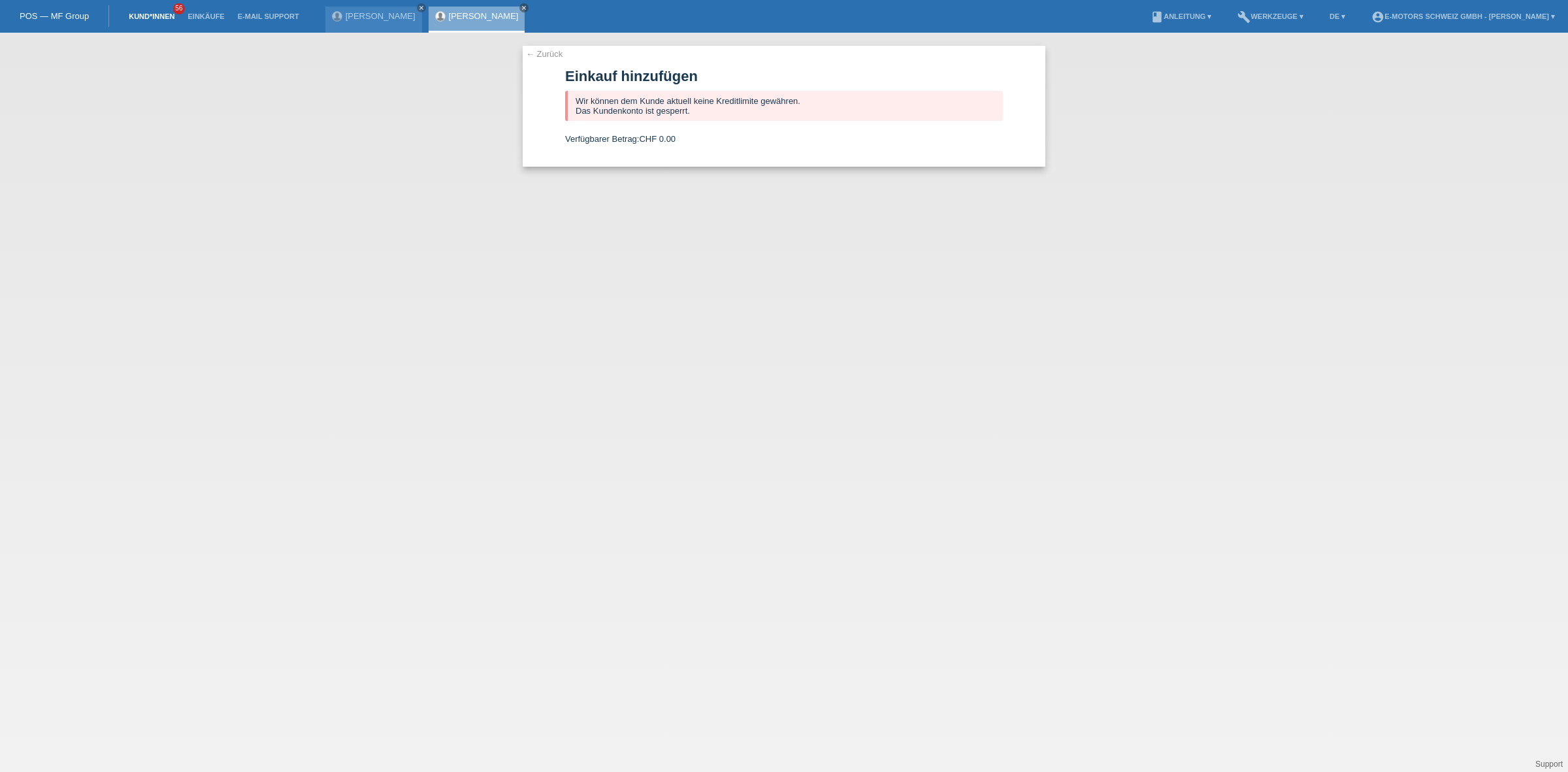
click at [147, 15] on link "Kund*innen" at bounding box center [152, 16] width 59 height 8
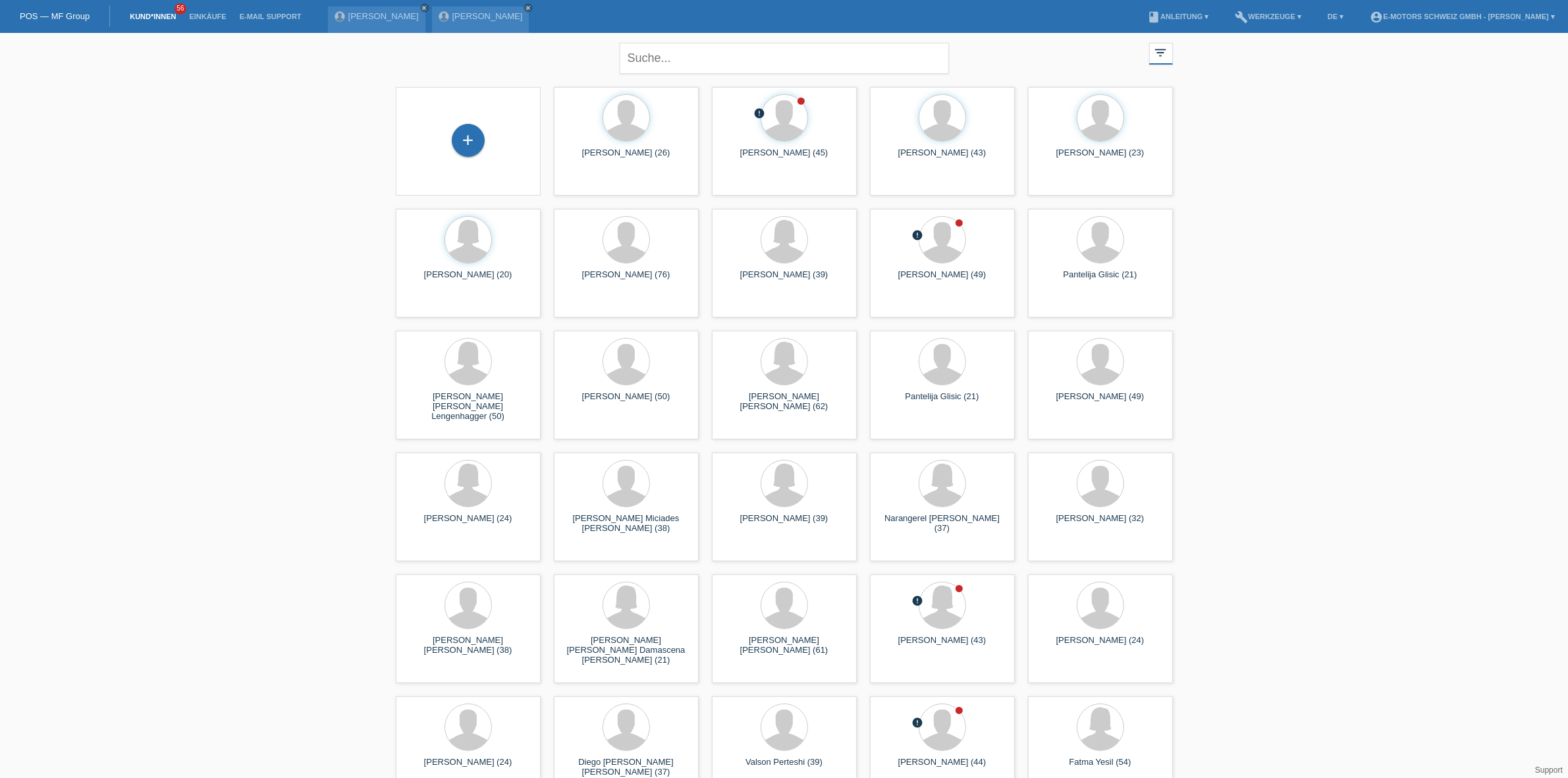
click at [138, 13] on link "Kund*innen" at bounding box center [153, 16] width 59 height 8
